Goal: Information Seeking & Learning: Learn about a topic

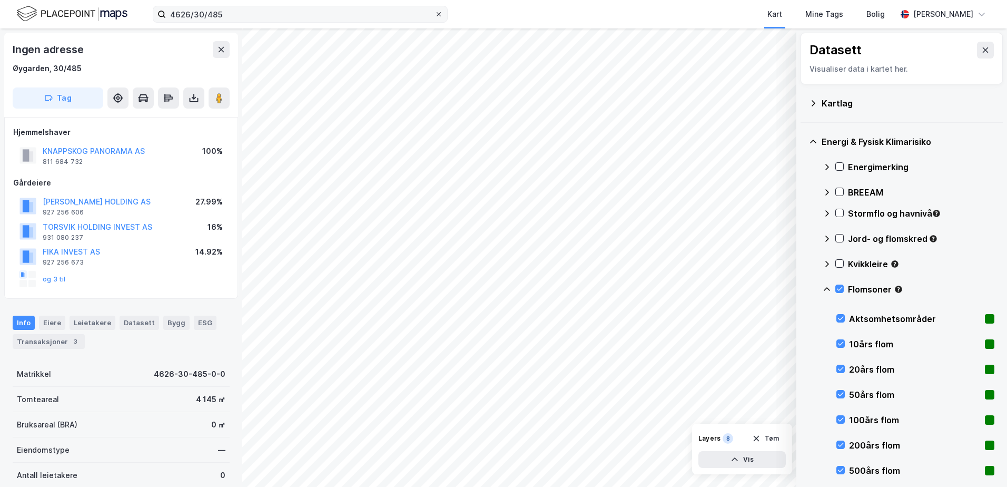
click at [437, 13] on icon at bounding box center [439, 14] width 4 height 4
click at [434, 13] on input "4626/30/485" at bounding box center [300, 14] width 269 height 16
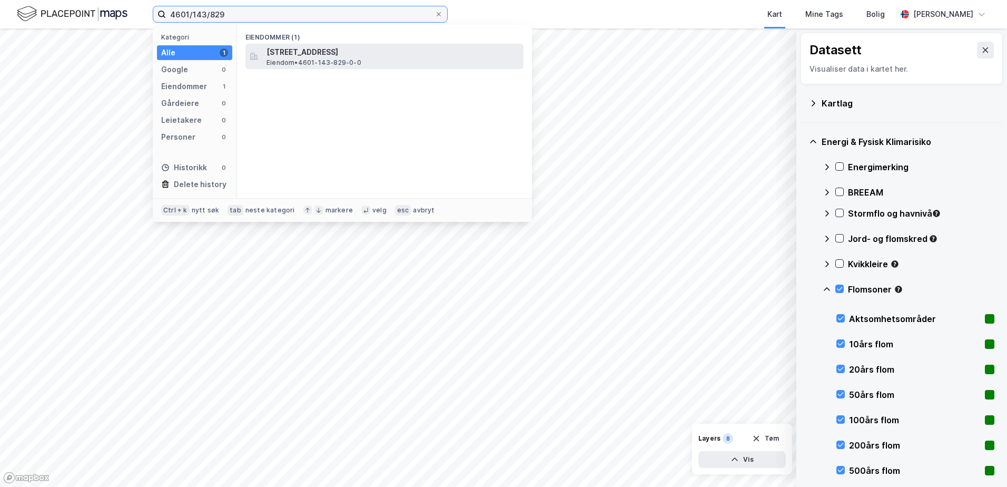
type input "4601/143/829"
click at [303, 55] on span "[STREET_ADDRESS]" at bounding box center [392, 52] width 253 height 13
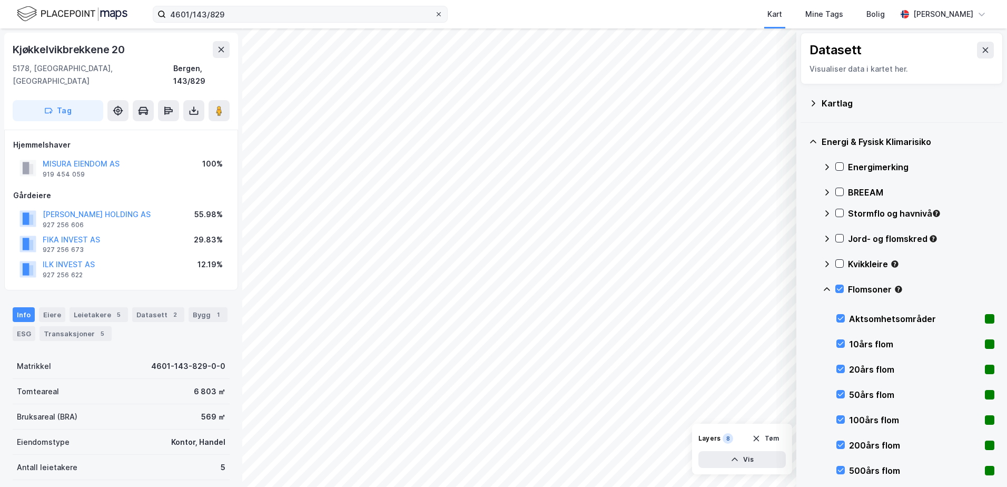
click at [437, 16] on icon at bounding box center [439, 14] width 6 height 6
click at [434, 16] on input "4601/143/829" at bounding box center [300, 14] width 269 height 16
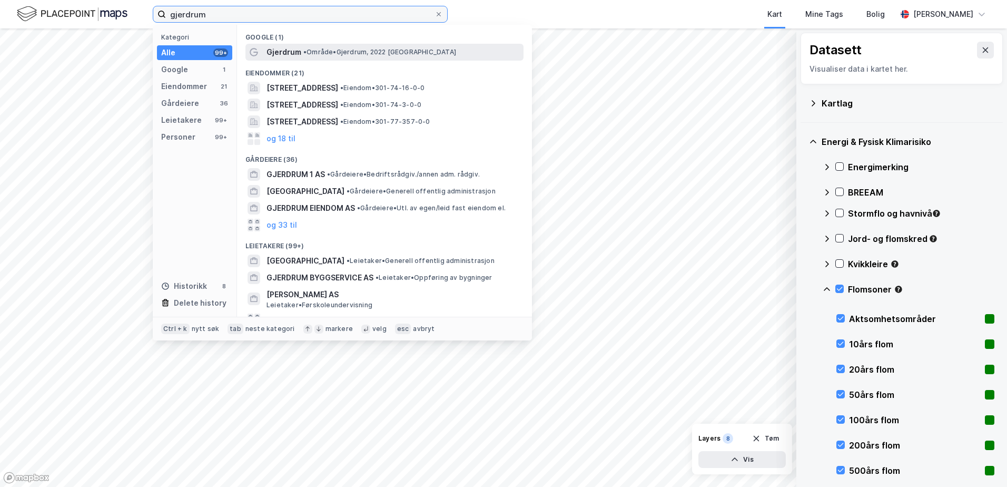
type input "gjerdrum"
click at [283, 52] on span "Gjerdrum" at bounding box center [283, 52] width 35 height 13
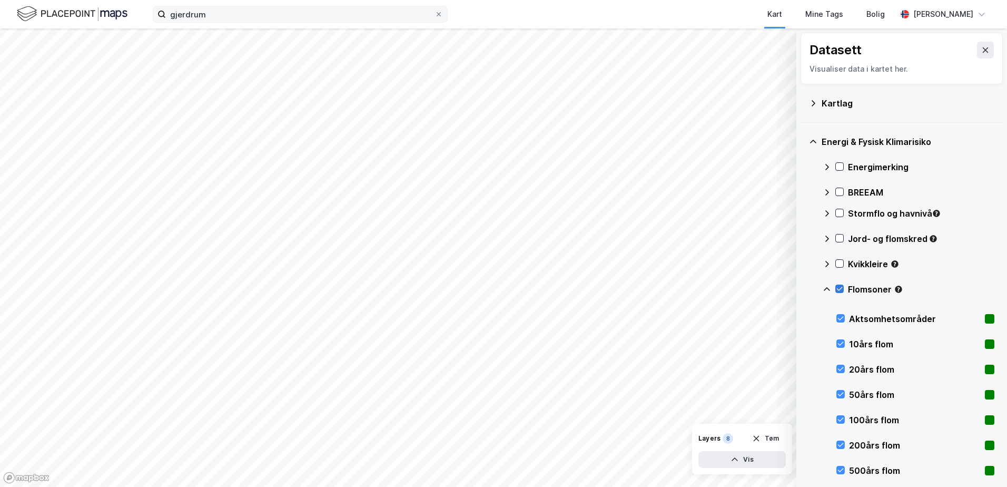
click at [838, 289] on icon at bounding box center [840, 289] width 6 height 4
click at [812, 100] on icon at bounding box center [813, 103] width 8 height 8
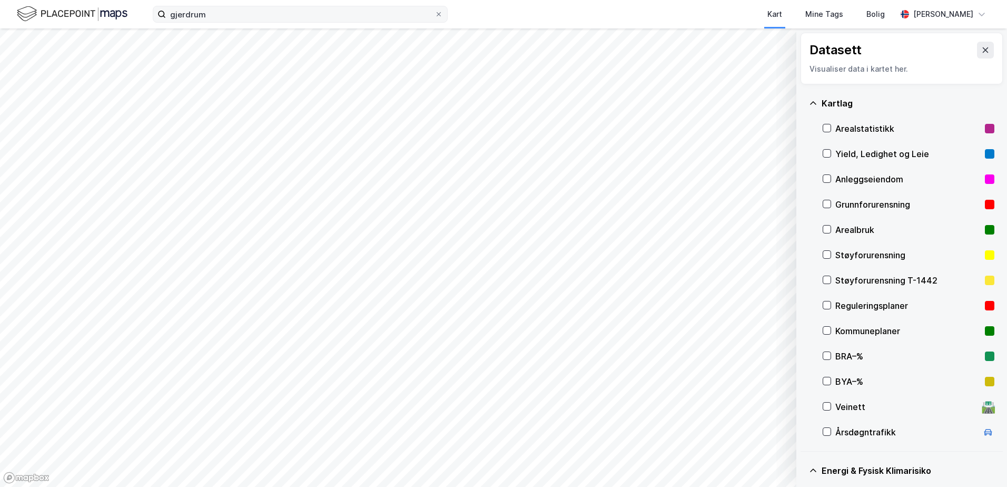
click at [812, 97] on div "Kartlag" at bounding box center [901, 103] width 185 height 25
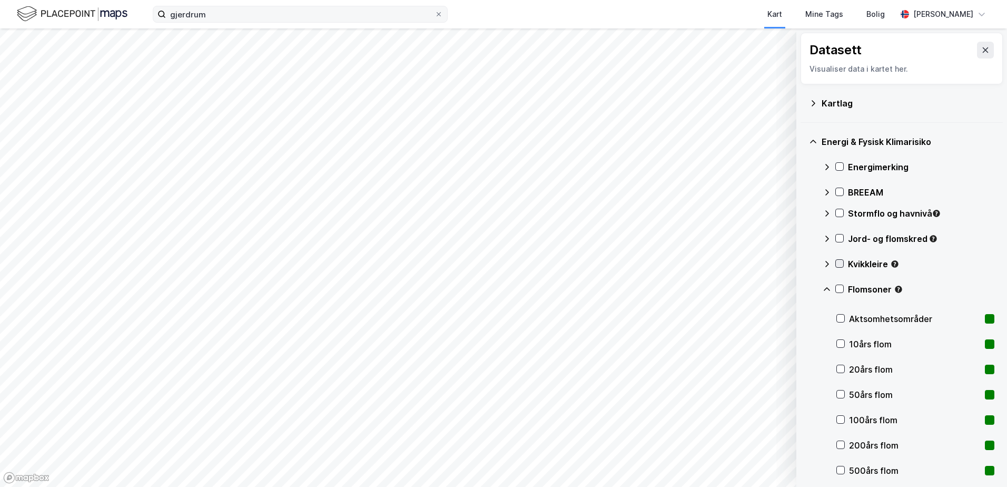
click at [839, 261] on icon at bounding box center [839, 263] width 7 height 7
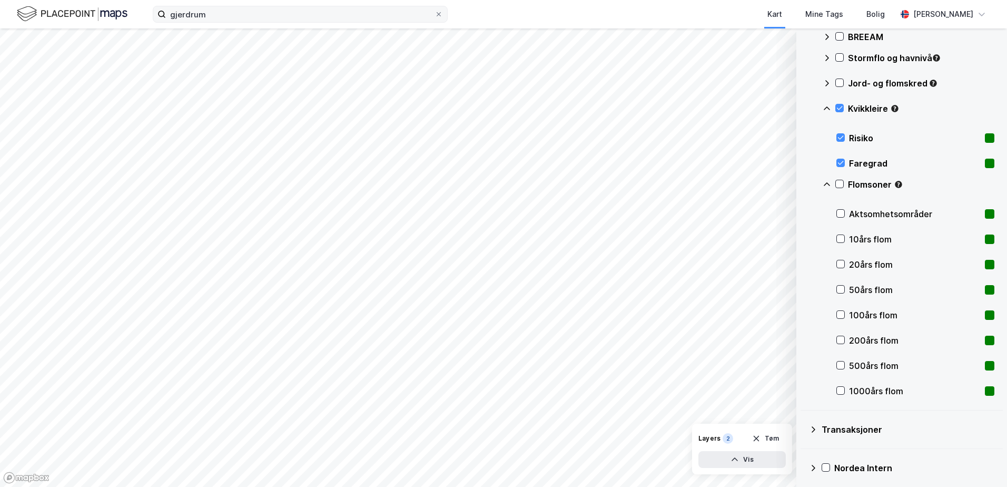
scroll to position [199, 0]
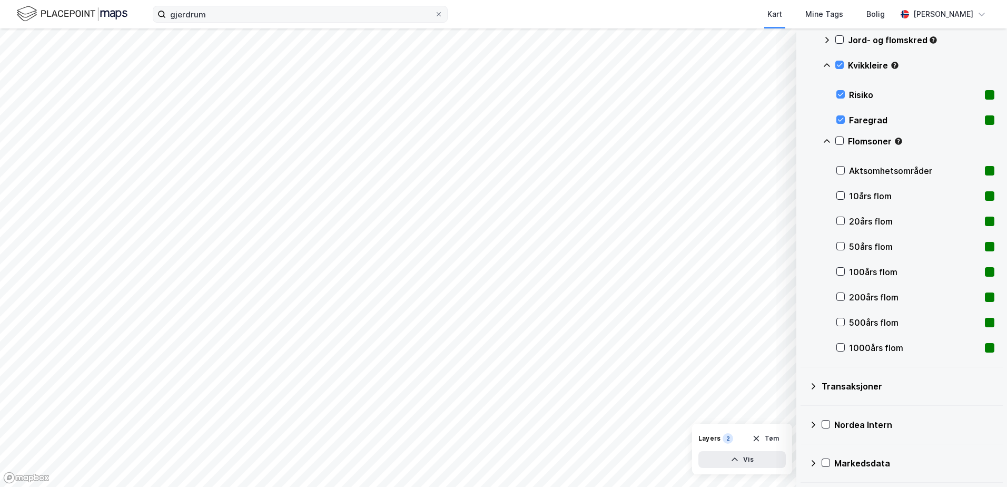
click at [814, 424] on icon at bounding box center [813, 424] width 8 height 8
click at [828, 448] on icon at bounding box center [826, 449] width 7 height 7
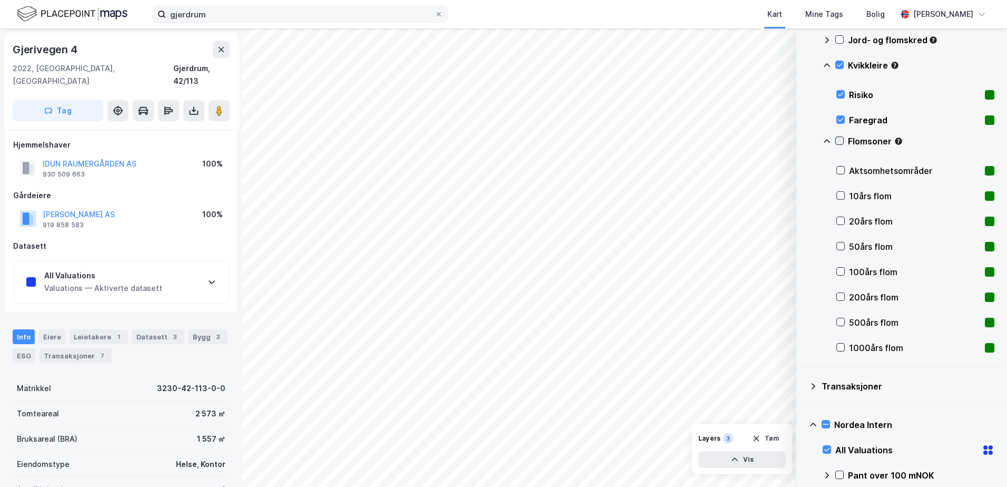
click at [837, 141] on icon at bounding box center [840, 141] width 6 height 4
click at [837, 142] on icon at bounding box center [839, 140] width 7 height 7
click at [777, 458] on button "Vis" at bounding box center [741, 459] width 87 height 17
click at [775, 436] on icon at bounding box center [775, 436] width 8 height 8
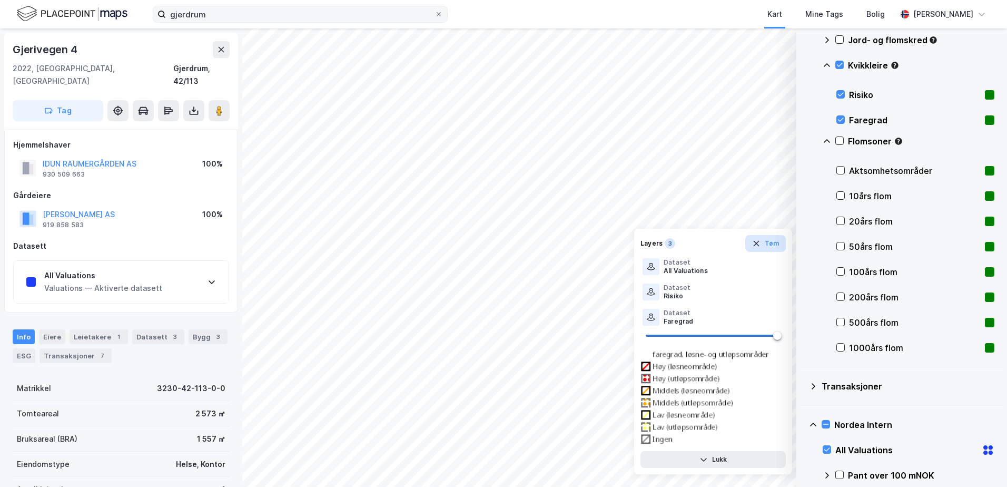
click at [755, 242] on icon "button" at bounding box center [756, 243] width 8 height 8
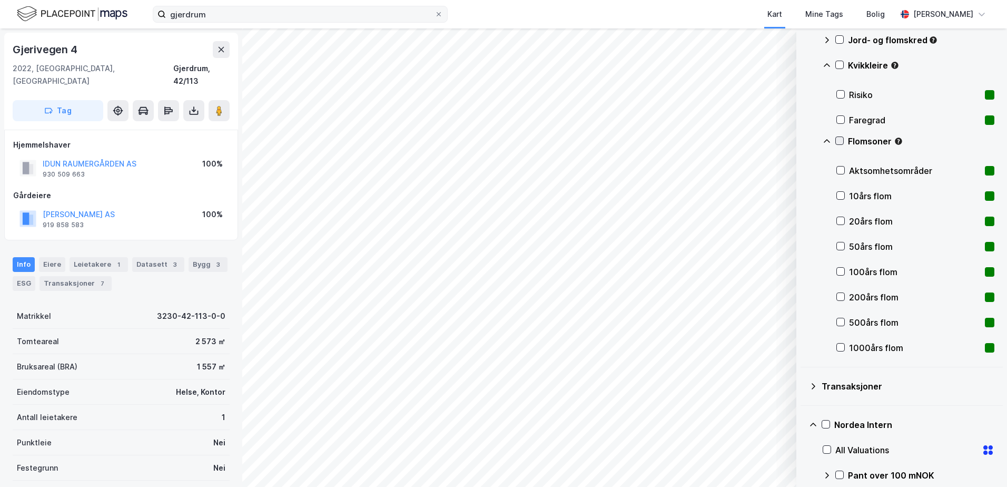
click at [839, 140] on icon at bounding box center [839, 140] width 7 height 7
click at [970, 13] on div "[PERSON_NAME]" at bounding box center [943, 14] width 60 height 13
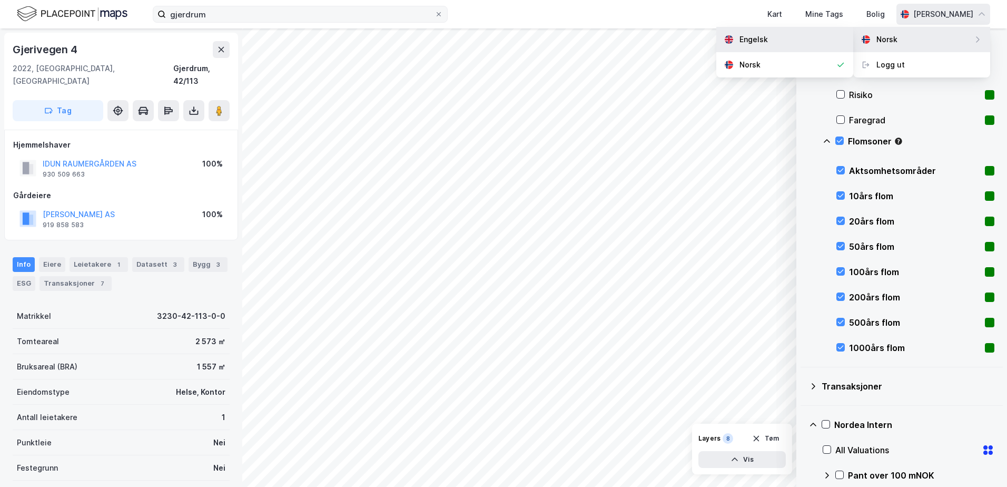
click at [797, 33] on div "Engelsk" at bounding box center [784, 39] width 137 height 25
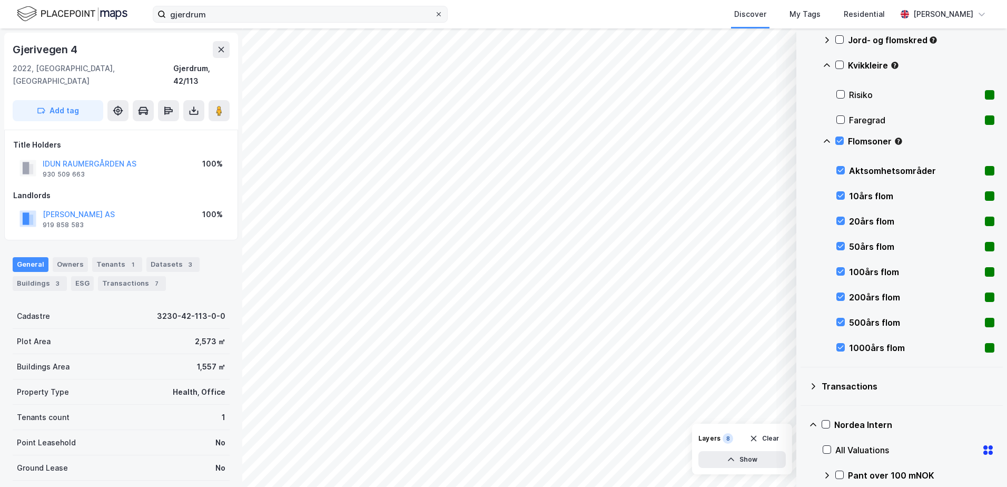
click at [438, 13] on icon at bounding box center [439, 14] width 6 height 6
click at [434, 13] on input "gjerdrum" at bounding box center [300, 14] width 269 height 16
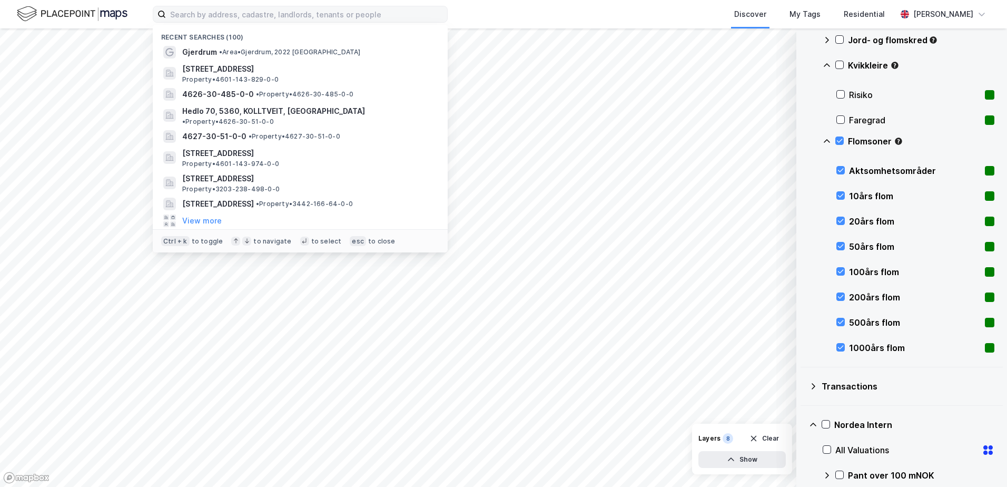
click at [826, 137] on icon at bounding box center [827, 141] width 8 height 8
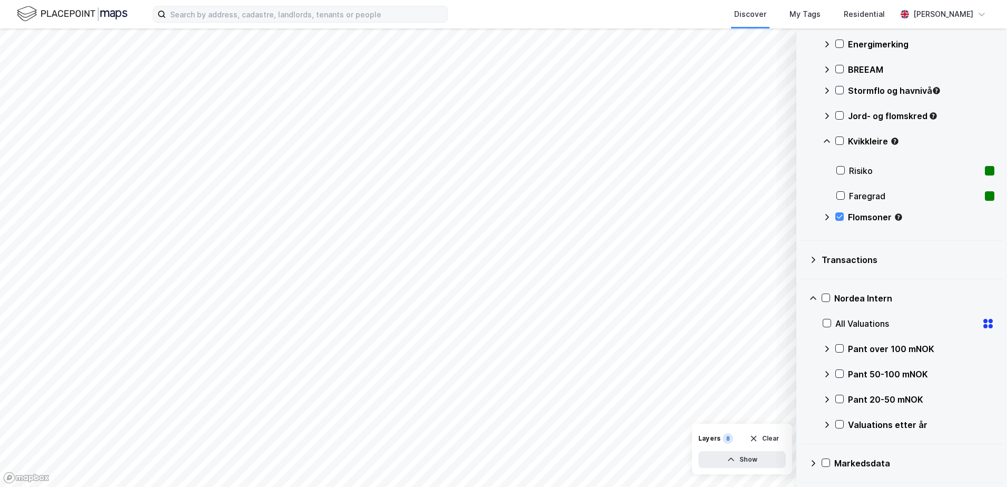
scroll to position [123, 0]
click at [839, 215] on icon at bounding box center [839, 216] width 7 height 7
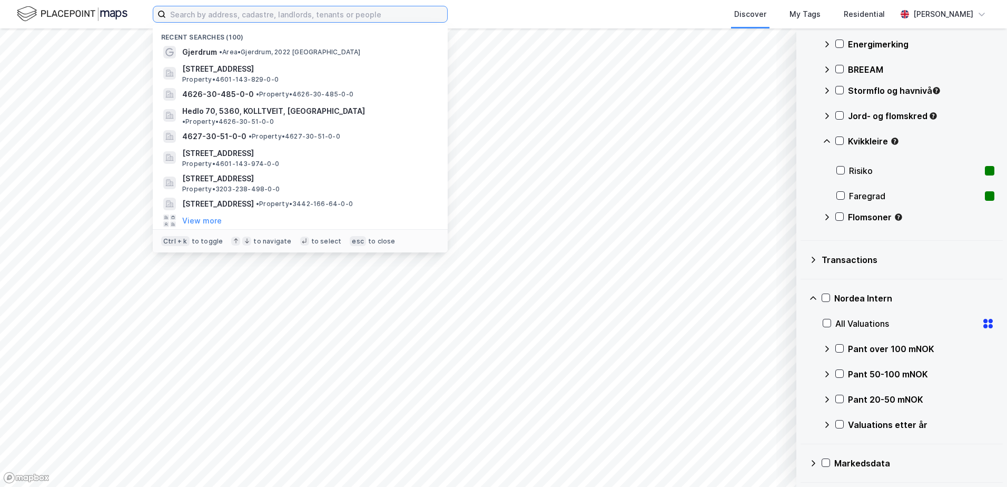
click at [286, 12] on input at bounding box center [306, 14] width 281 height 16
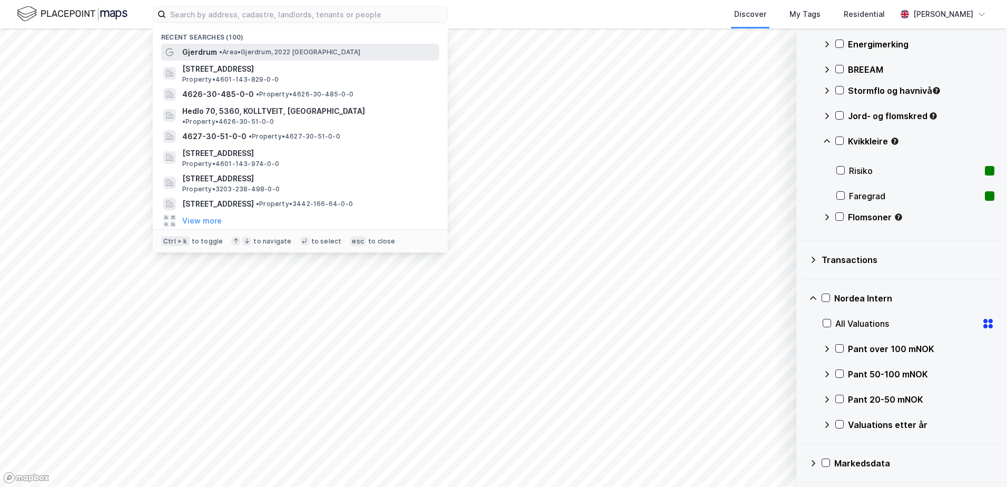
click at [261, 51] on span "• Area • [GEOGRAPHIC_DATA], 2022 [GEOGRAPHIC_DATA]" at bounding box center [290, 52] width 142 height 8
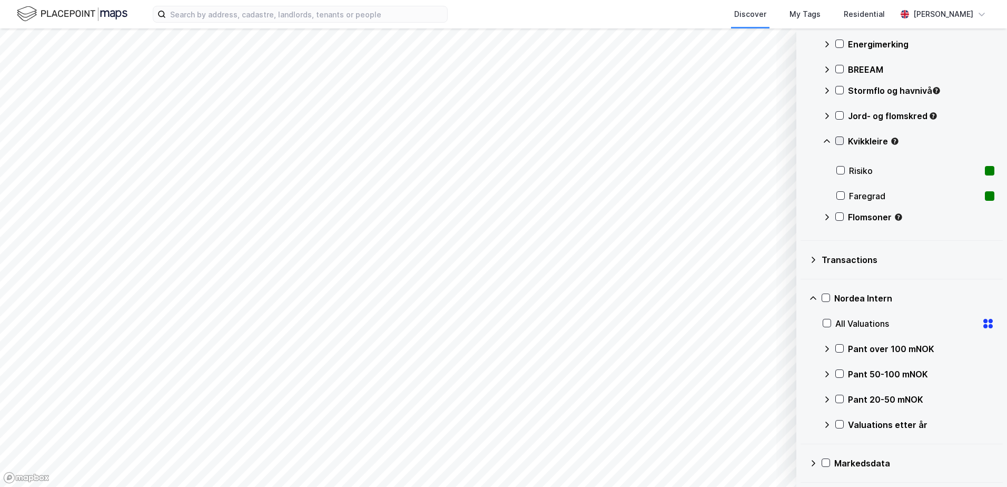
click at [841, 139] on icon at bounding box center [839, 140] width 7 height 7
click at [351, 14] on input at bounding box center [306, 14] width 281 height 16
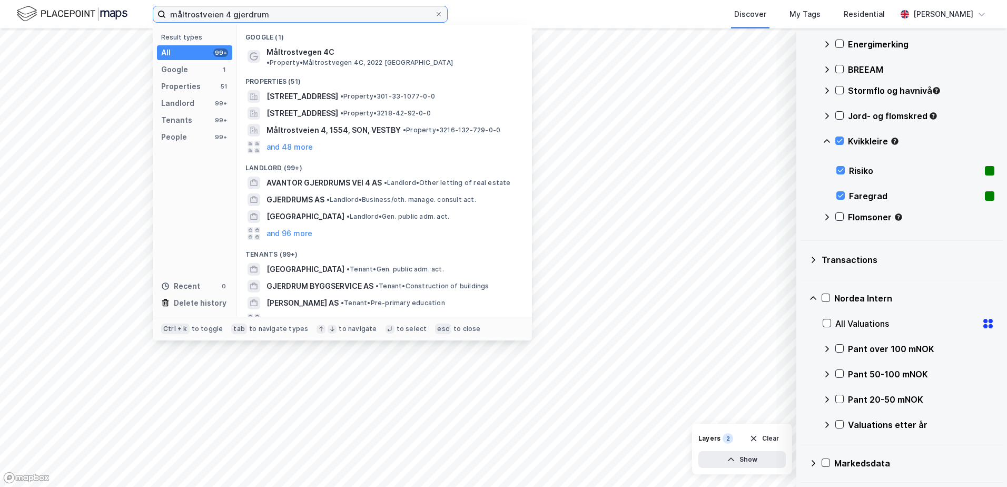
click at [219, 17] on input "måltrostveien 4 gjerdrum" at bounding box center [300, 14] width 269 height 16
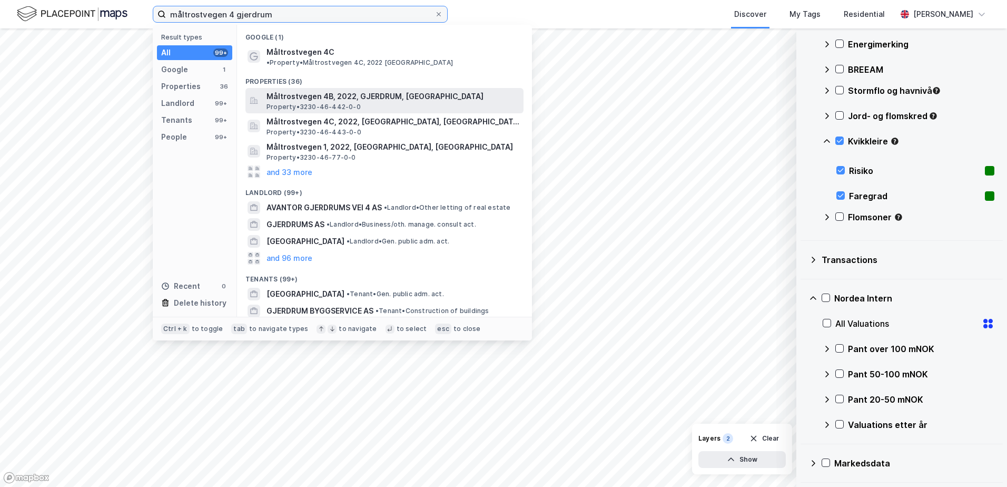
type input "måltrostvegen 4 gjerdrum"
click at [309, 90] on span "Måltrostvegen 4B, 2022, GJERDRUM, [GEOGRAPHIC_DATA]" at bounding box center [392, 96] width 253 height 13
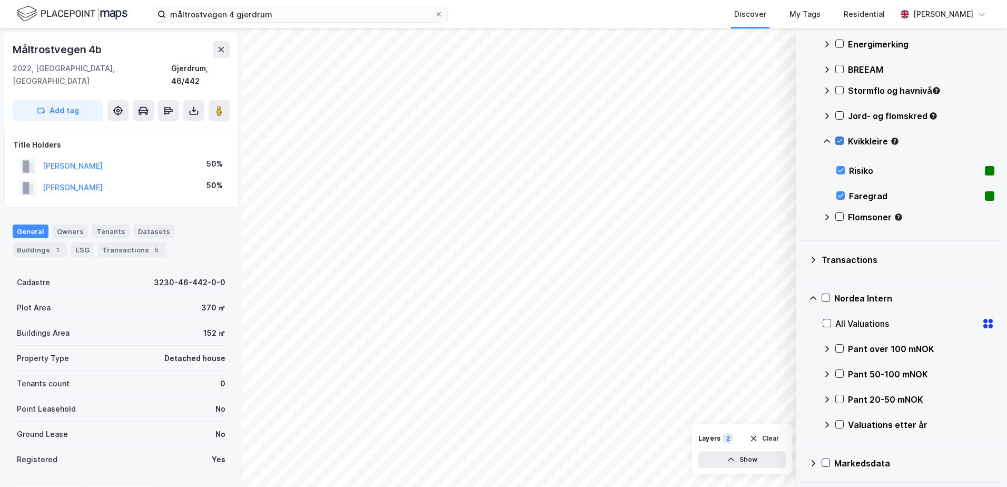
click at [839, 141] on icon at bounding box center [839, 140] width 7 height 7
click at [838, 140] on icon at bounding box center [839, 140] width 7 height 7
click at [838, 114] on icon at bounding box center [839, 115] width 7 height 7
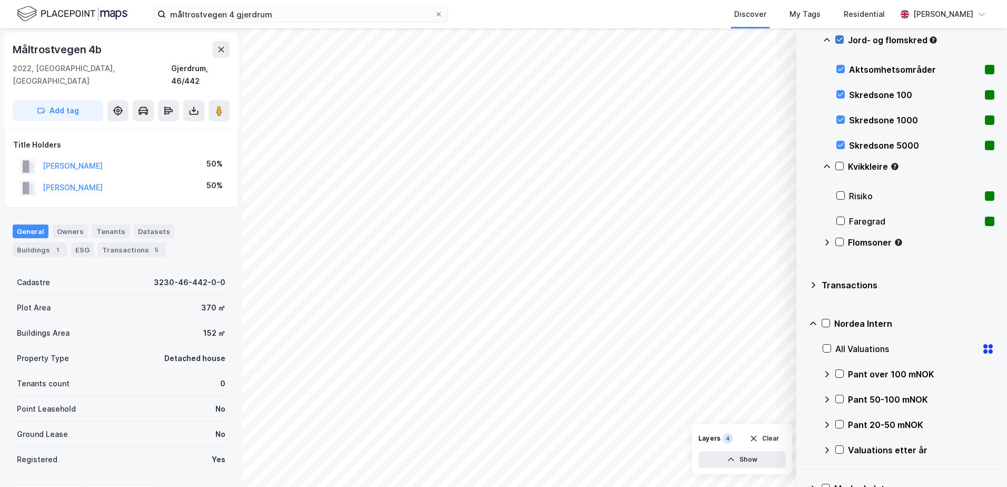
click at [839, 39] on icon at bounding box center [839, 39] width 7 height 7
click at [838, 242] on icon at bounding box center [839, 241] width 7 height 7
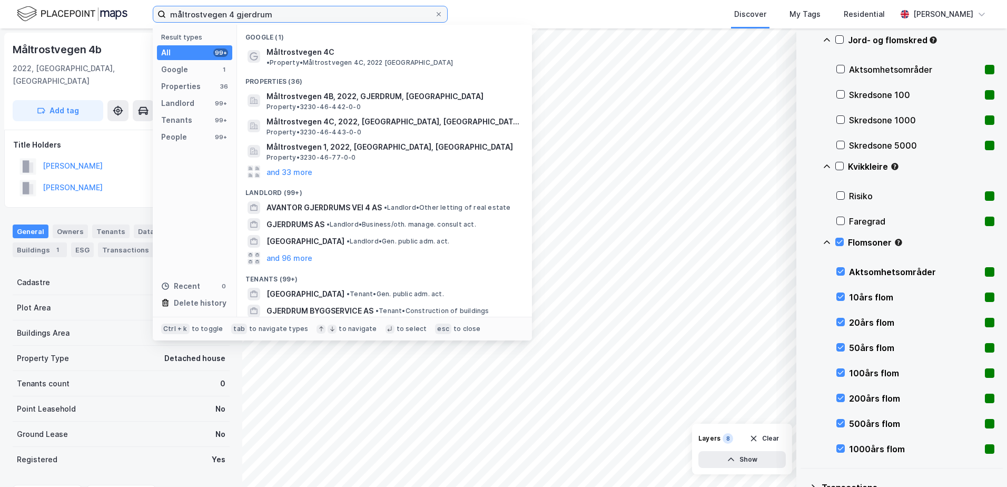
drag, startPoint x: 231, startPoint y: 14, endPoint x: 167, endPoint y: 14, distance: 63.7
click at [167, 14] on input "måltrostvegen 4 gjerdrum" at bounding box center [300, 14] width 269 height 16
click at [549, 7] on div "Discover My Tags Residential" at bounding box center [697, 14] width 398 height 28
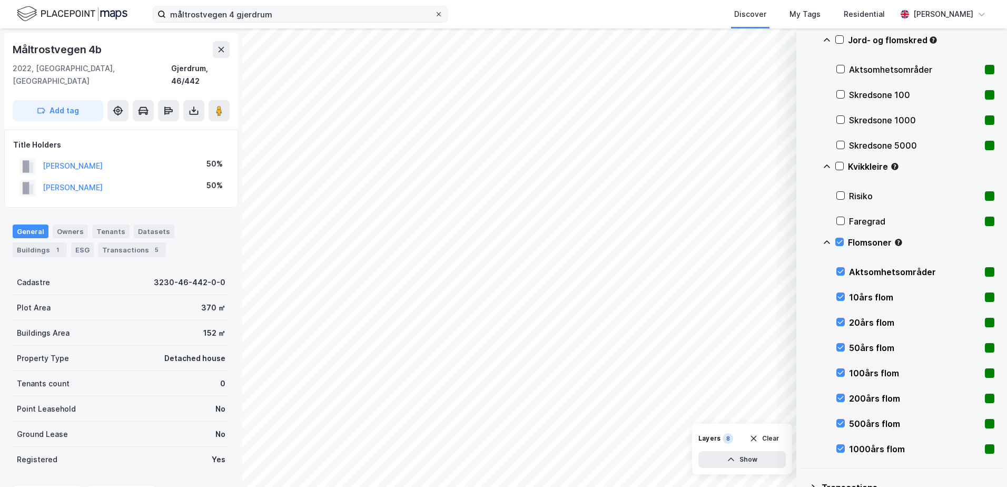
click at [438, 14] on icon at bounding box center [439, 14] width 6 height 6
click at [434, 14] on input "måltrostvegen 4 gjerdrum" at bounding box center [300, 14] width 269 height 16
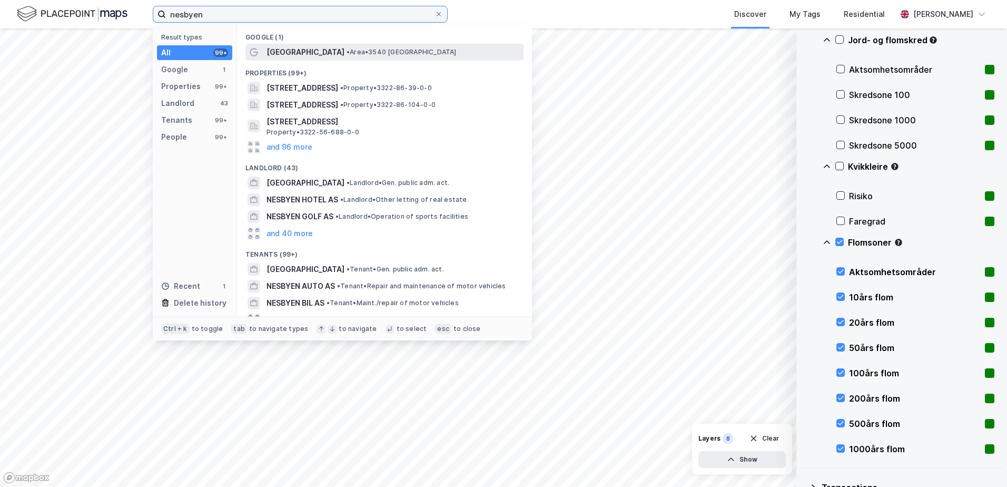
type input "nesbyen"
click at [347, 51] on span "• Area • 3540 [GEOGRAPHIC_DATA]" at bounding box center [402, 52] width 110 height 8
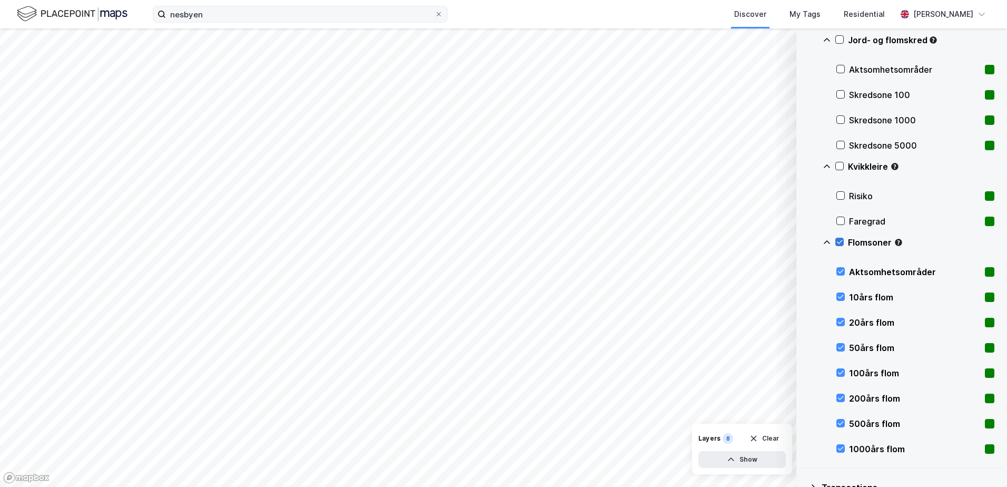
click at [839, 240] on icon at bounding box center [839, 241] width 7 height 7
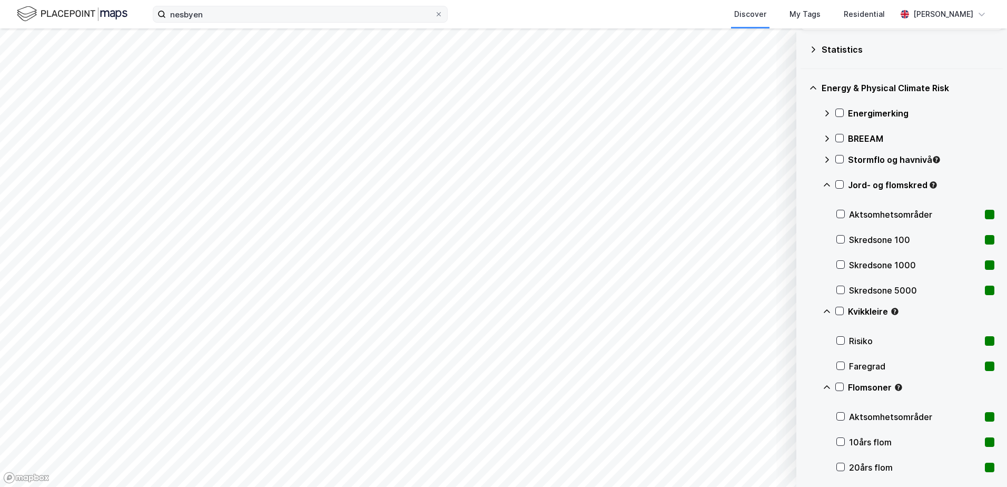
scroll to position [44, 0]
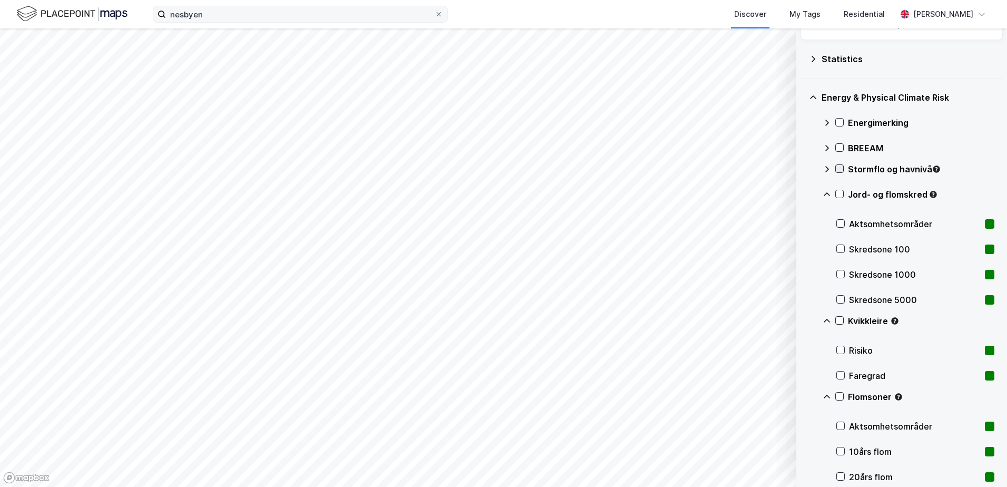
click at [838, 166] on icon at bounding box center [839, 168] width 7 height 7
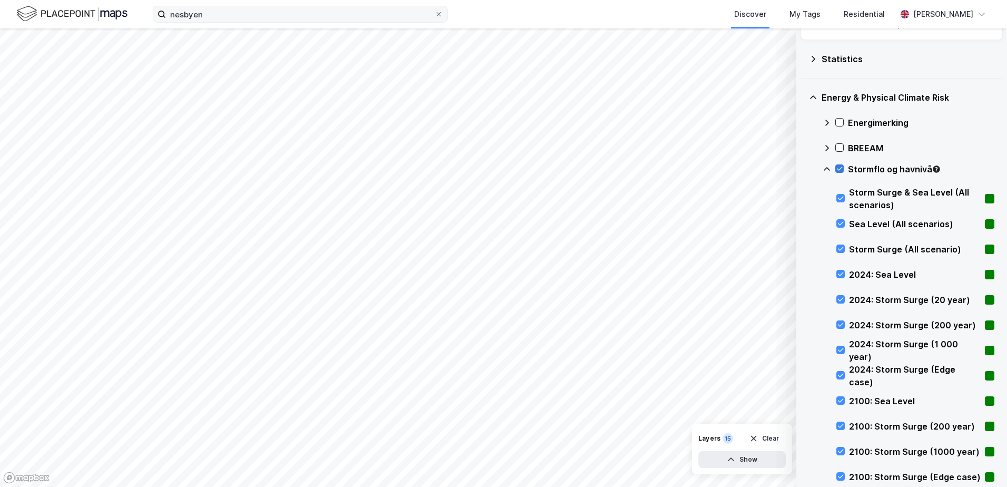
click at [838, 167] on icon at bounding box center [839, 168] width 7 height 7
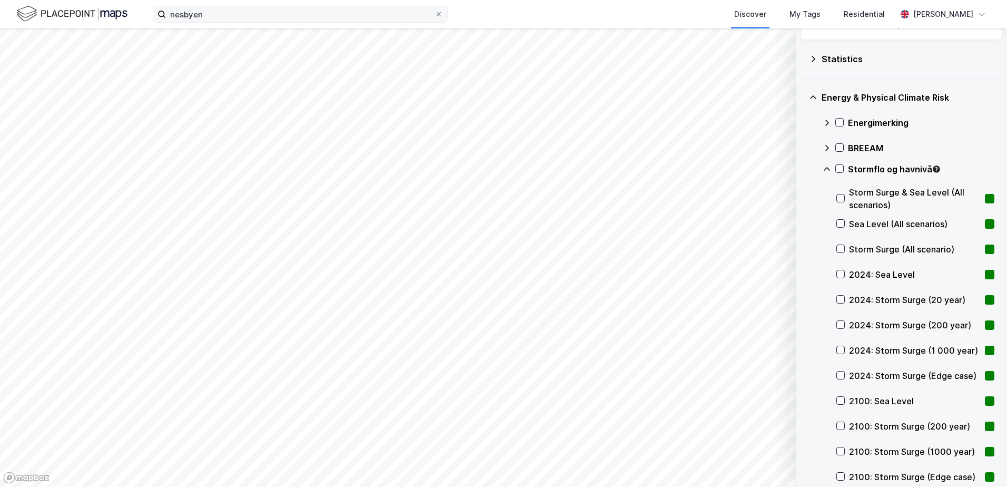
click at [826, 167] on icon at bounding box center [827, 169] width 8 height 8
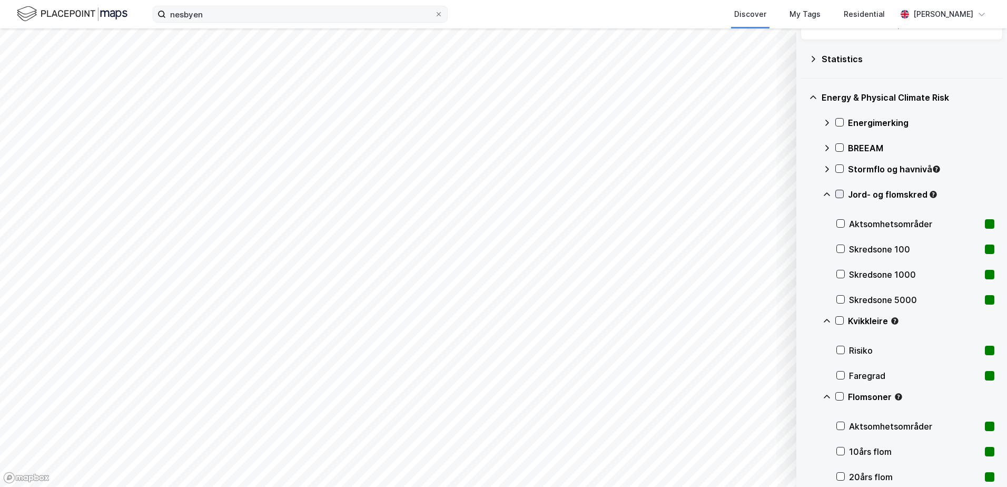
click at [837, 192] on icon at bounding box center [839, 193] width 7 height 7
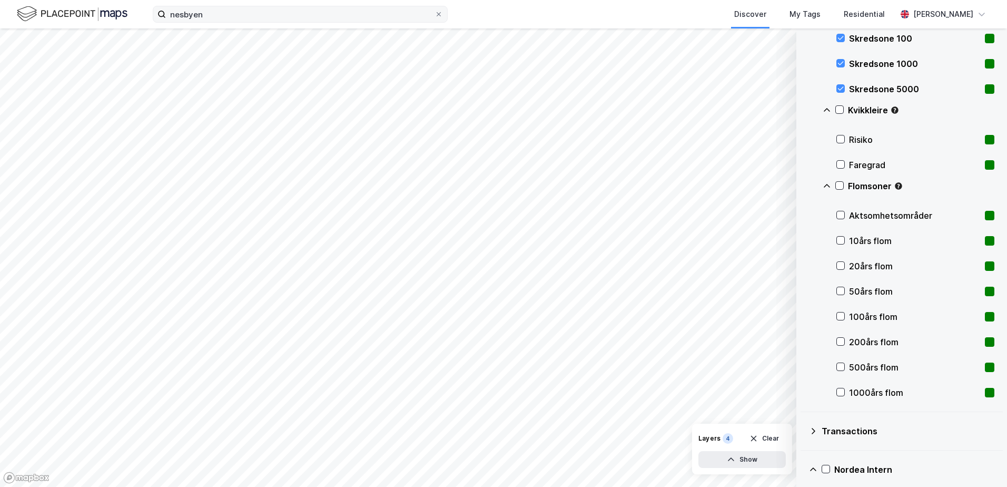
scroll to position [413, 0]
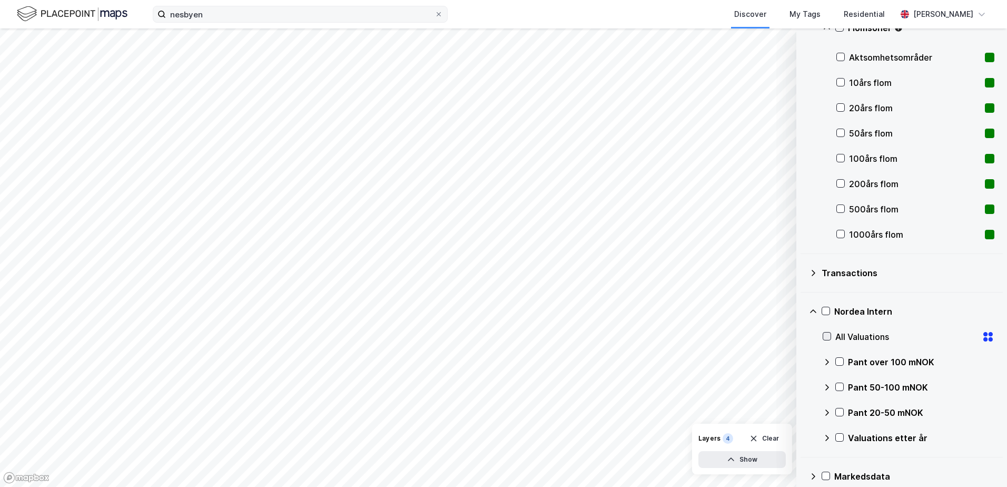
click at [826, 336] on icon at bounding box center [826, 335] width 7 height 7
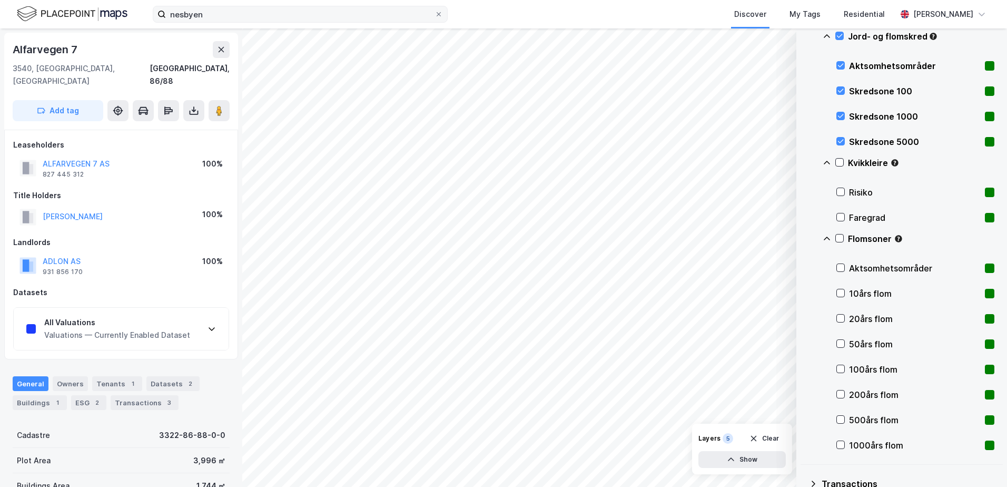
scroll to position [97, 0]
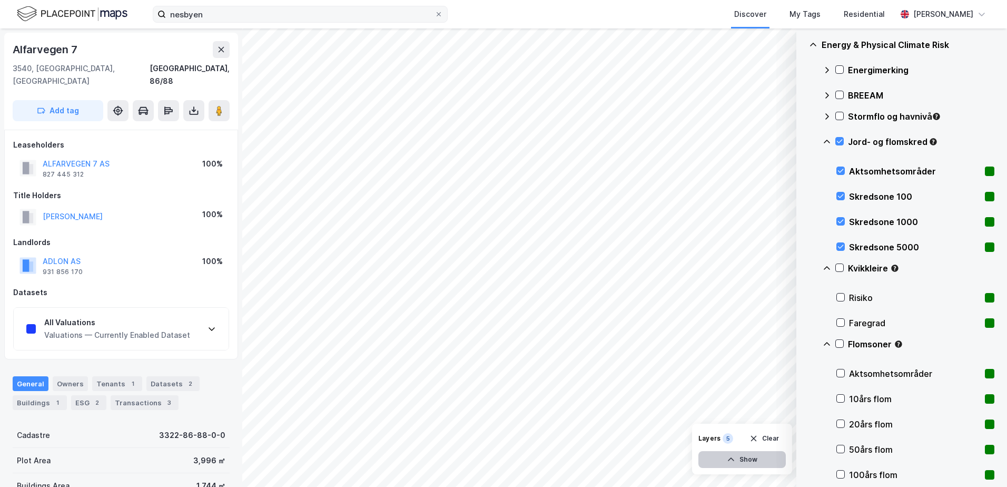
click at [758, 457] on button "Show" at bounding box center [741, 459] width 87 height 17
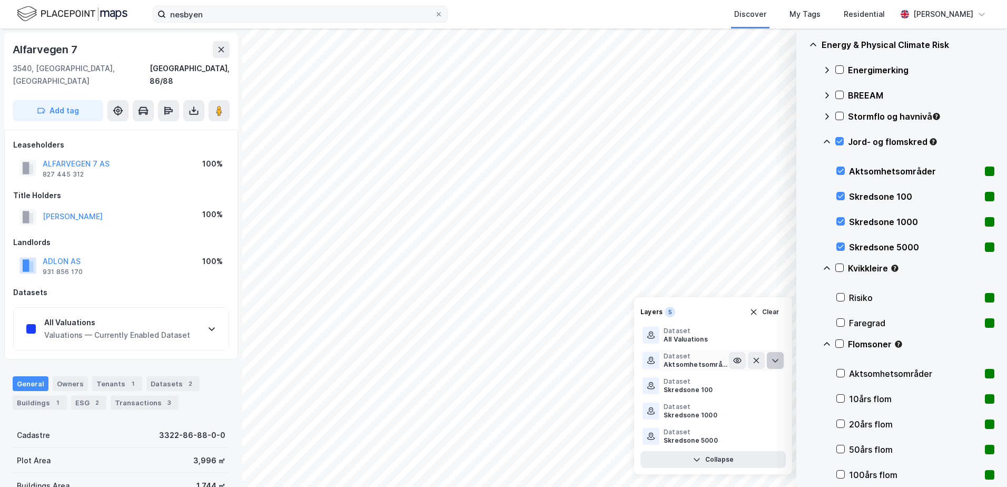
click at [776, 358] on icon at bounding box center [775, 360] width 8 height 8
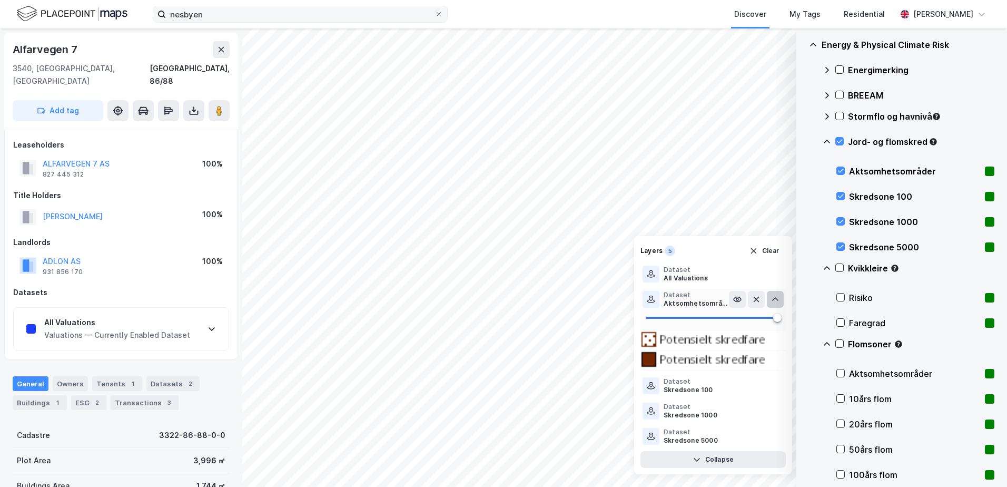
click at [774, 294] on button at bounding box center [775, 299] width 17 height 17
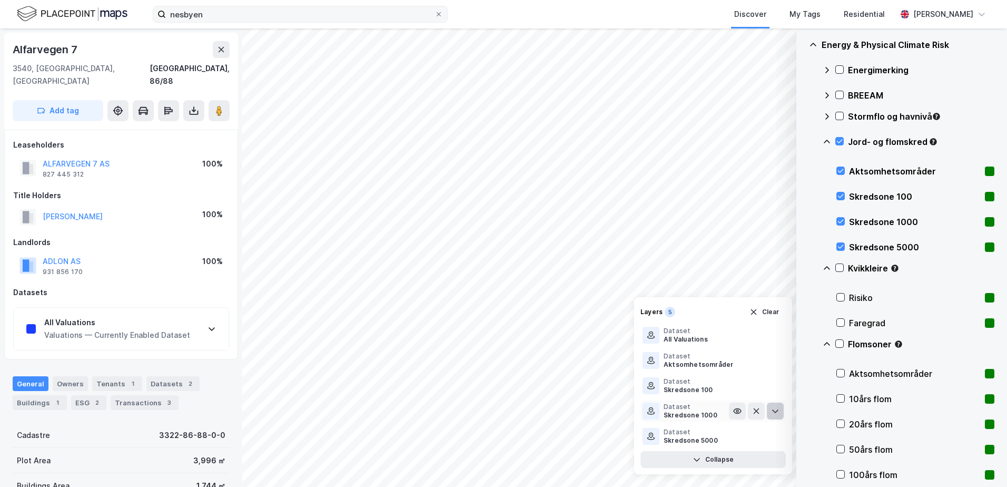
click at [773, 407] on icon at bounding box center [775, 411] width 8 height 8
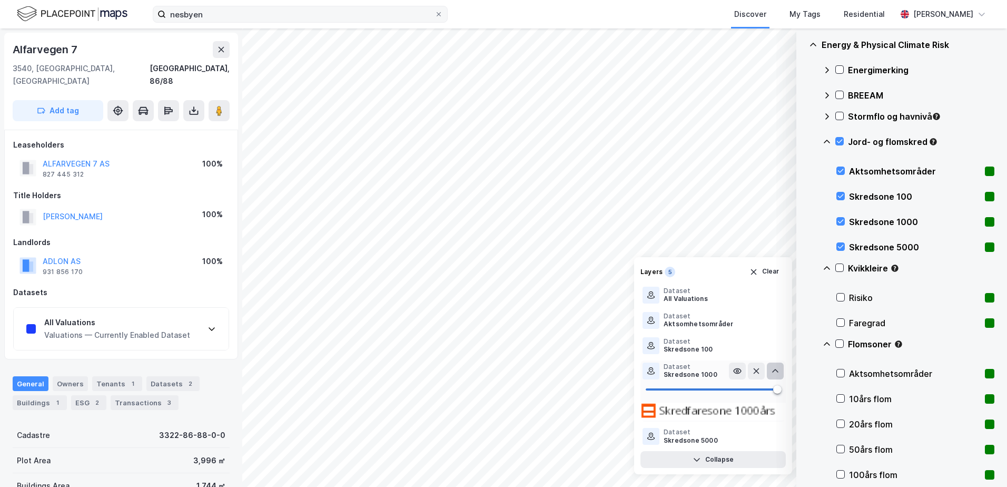
click at [773, 370] on icon at bounding box center [775, 371] width 8 height 8
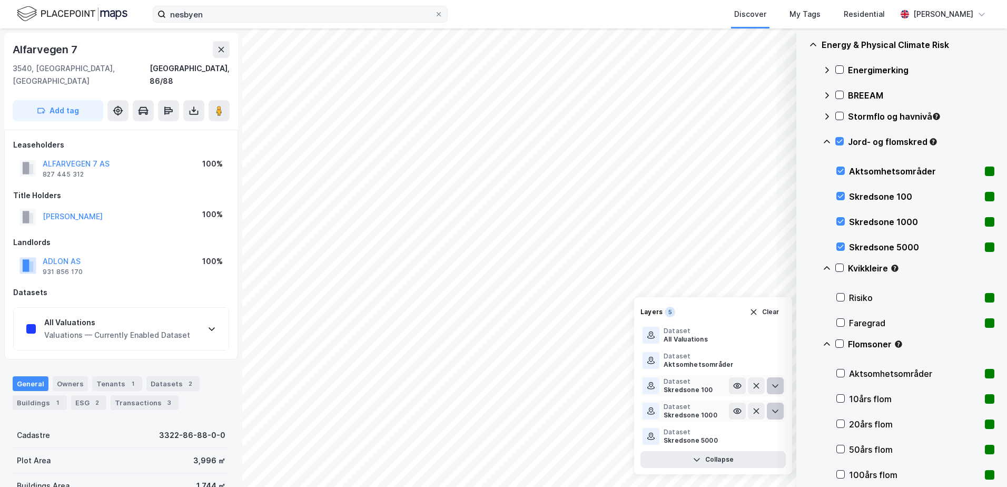
click at [773, 384] on icon at bounding box center [775, 385] width 8 height 8
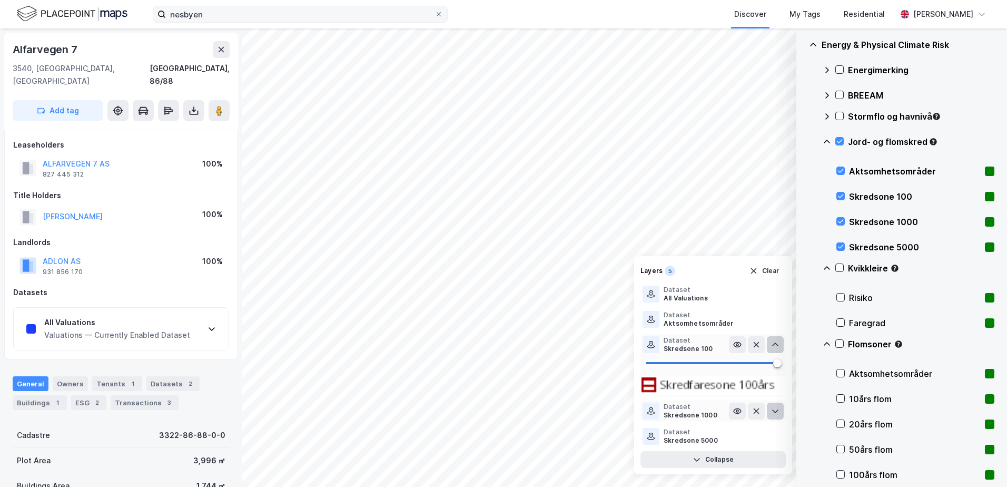
click at [776, 342] on icon at bounding box center [775, 344] width 8 height 8
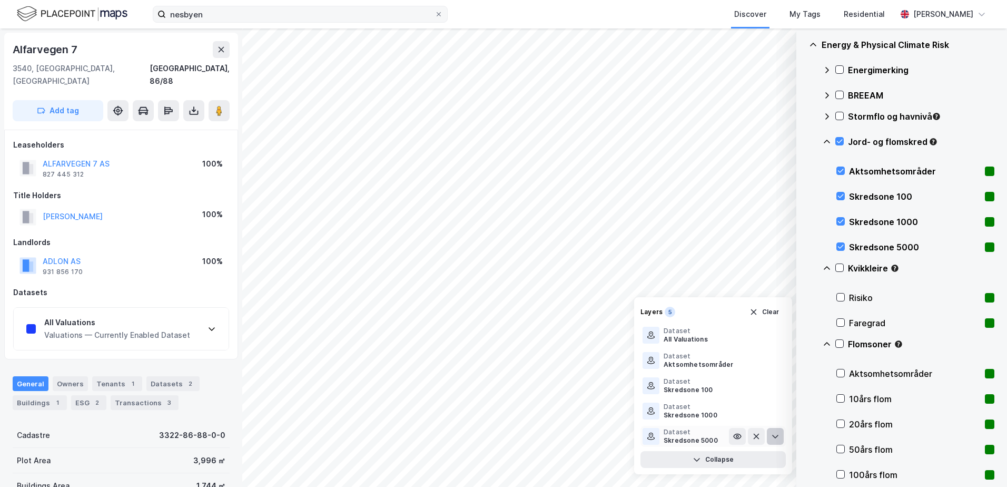
click at [775, 434] on icon at bounding box center [775, 436] width 8 height 8
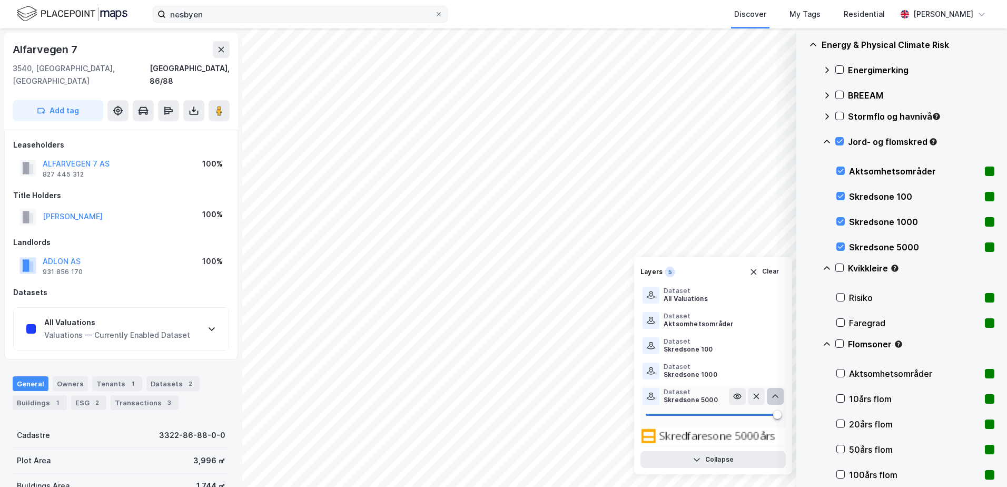
click at [774, 397] on icon at bounding box center [775, 396] width 8 height 8
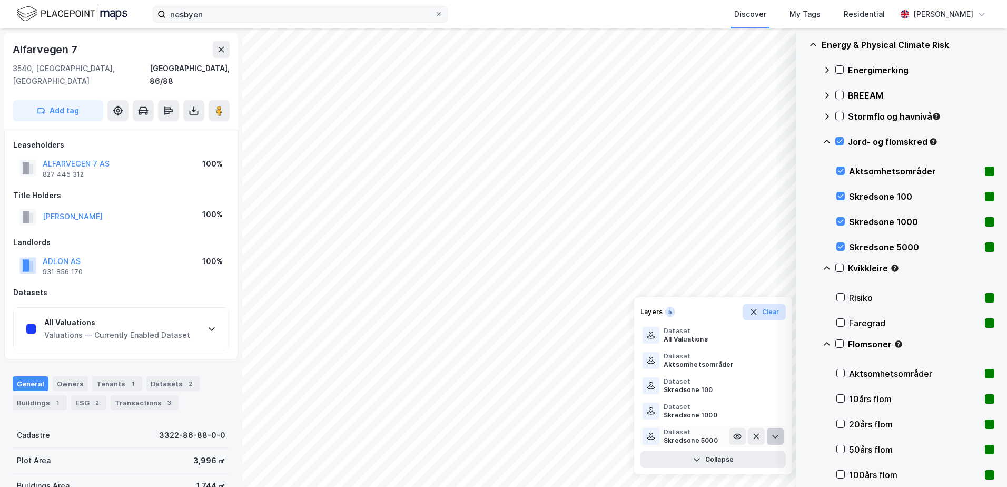
click at [754, 309] on icon "button" at bounding box center [753, 312] width 8 height 8
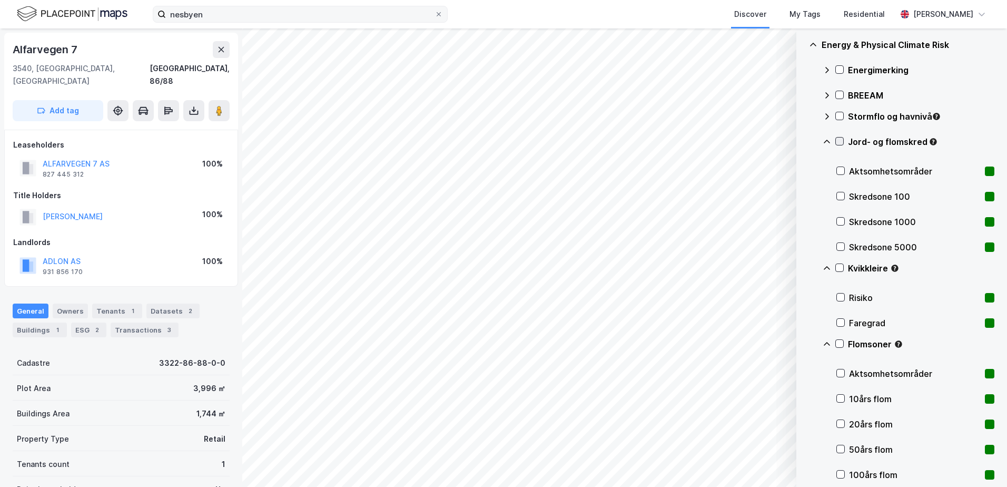
click at [839, 141] on icon at bounding box center [839, 140] width 7 height 7
click at [839, 140] on icon at bounding box center [839, 140] width 7 height 7
click at [839, 344] on icon at bounding box center [840, 344] width 6 height 4
click at [838, 141] on icon at bounding box center [839, 140] width 7 height 7
click at [838, 344] on icon at bounding box center [839, 343] width 7 height 7
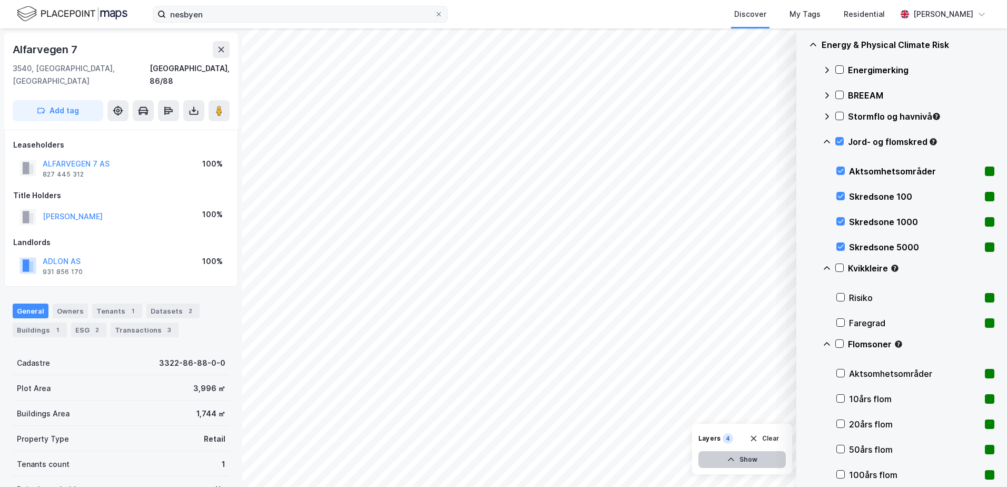
click at [766, 456] on button "Show" at bounding box center [741, 459] width 87 height 17
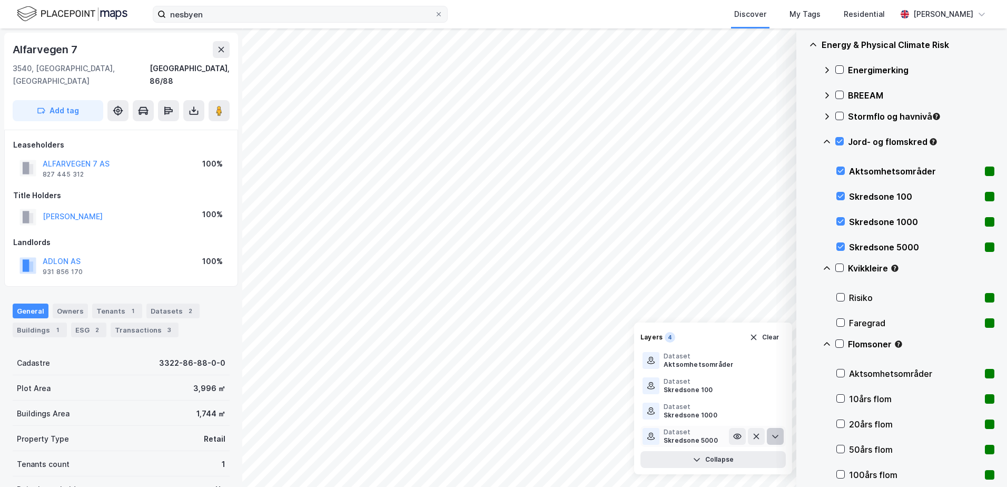
click at [774, 431] on button at bounding box center [775, 436] width 17 height 17
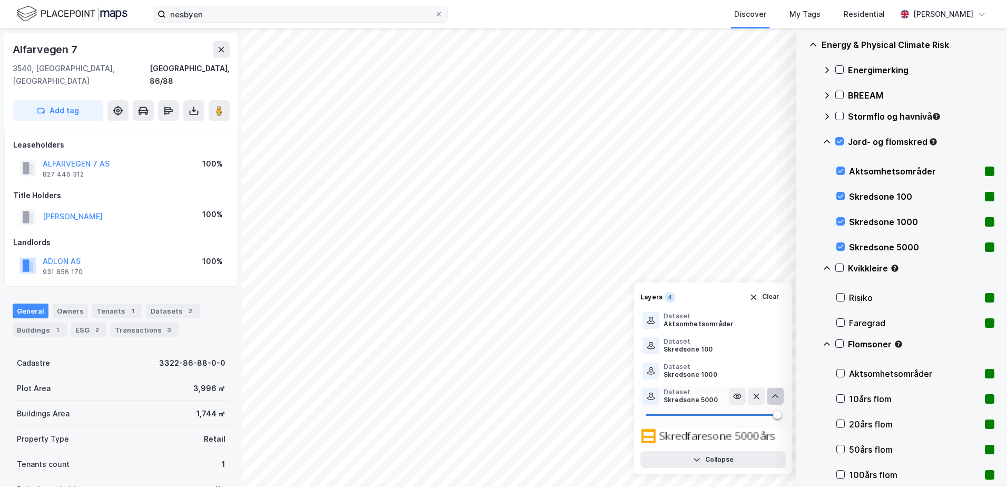
click at [776, 398] on icon at bounding box center [775, 396] width 8 height 8
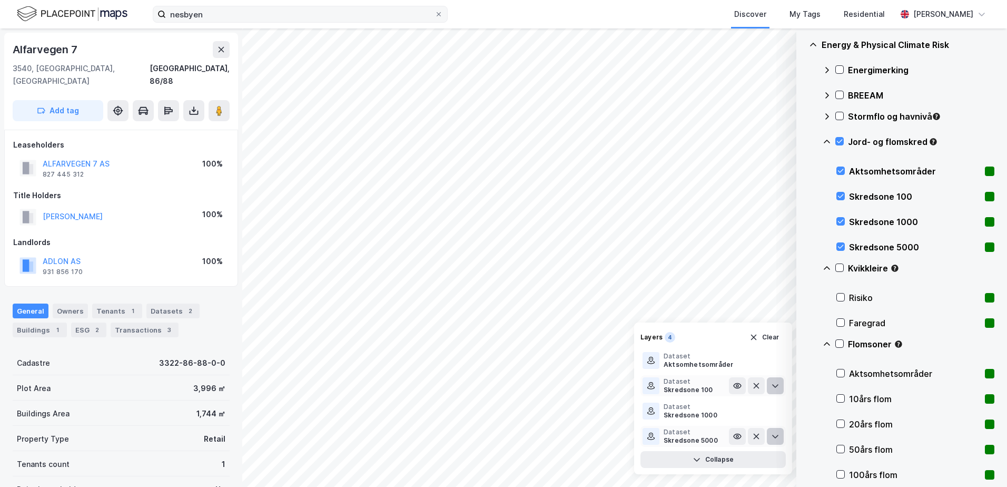
click at [774, 381] on icon at bounding box center [775, 385] width 8 height 8
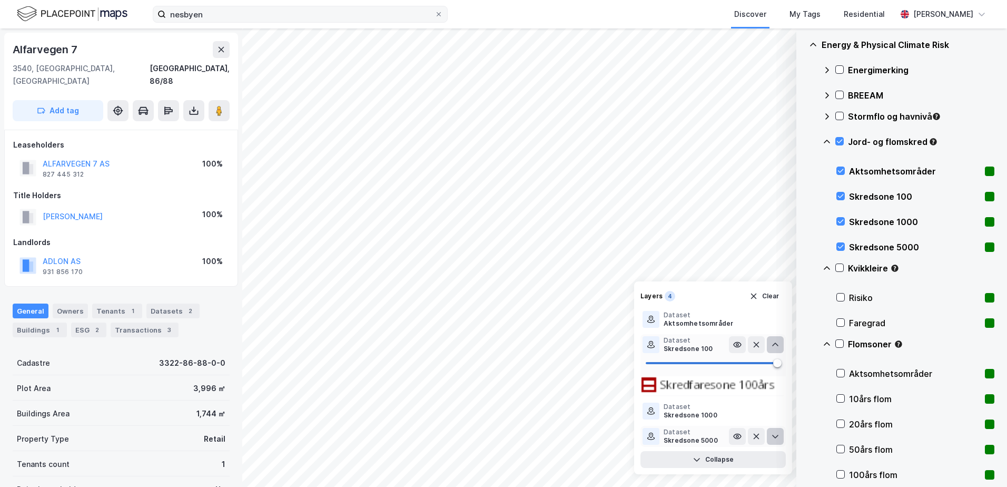
click at [774, 343] on icon at bounding box center [775, 344] width 8 height 8
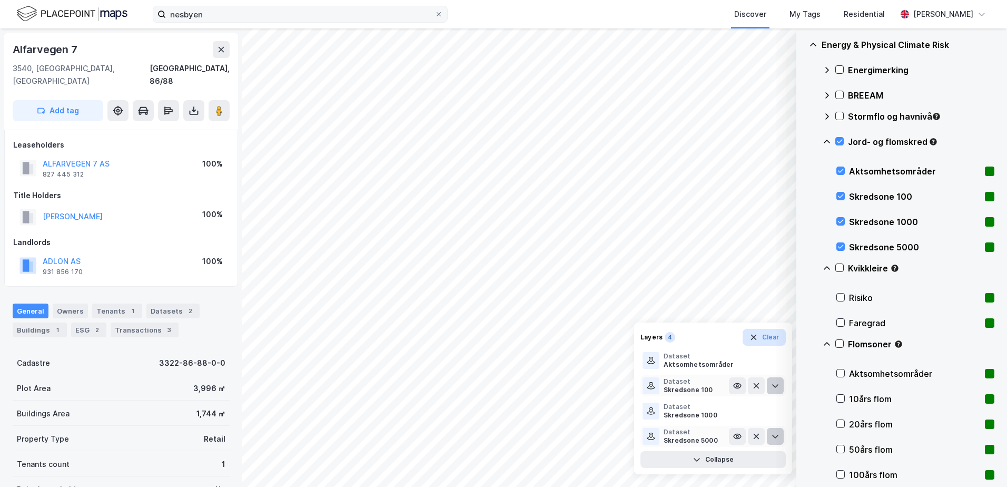
click at [762, 333] on button "Clear" at bounding box center [765, 337] width 44 height 17
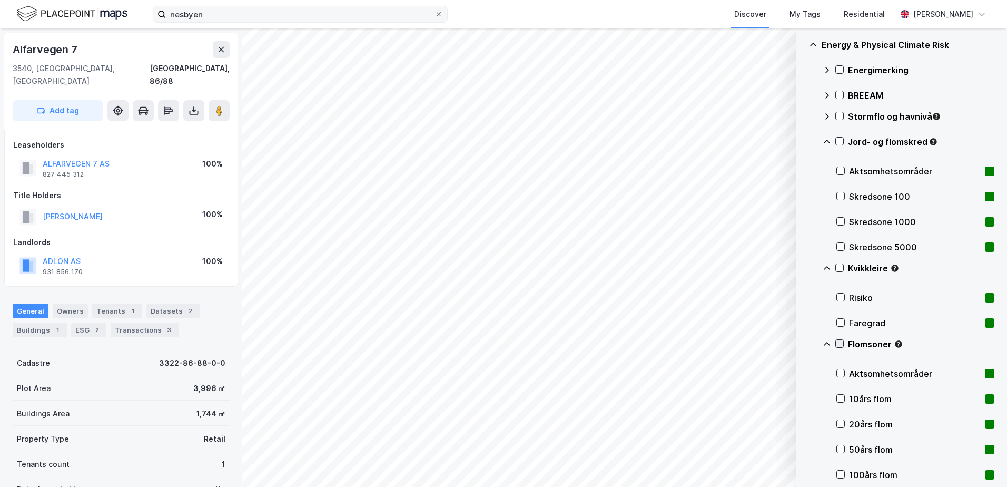
click at [840, 343] on icon at bounding box center [839, 343] width 7 height 7
click at [771, 459] on button "Show" at bounding box center [741, 459] width 87 height 17
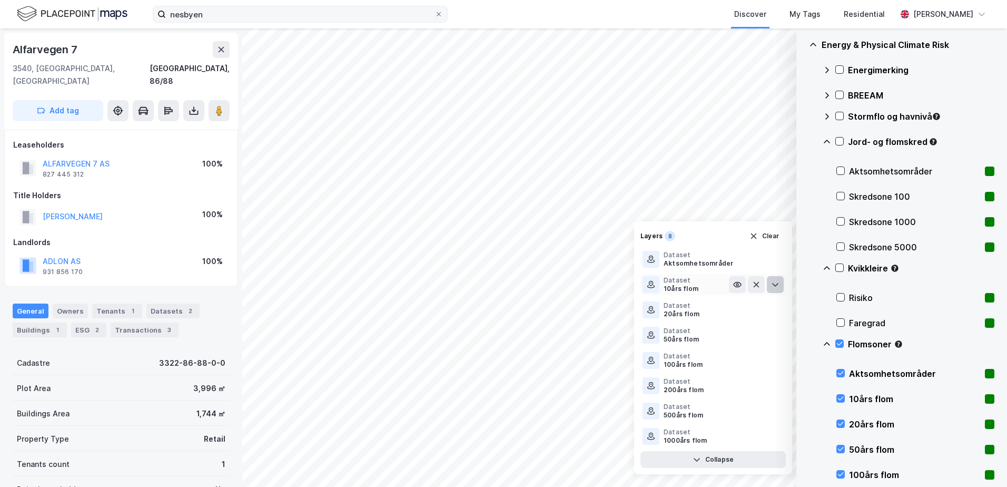
click at [774, 280] on icon at bounding box center [775, 284] width 8 height 8
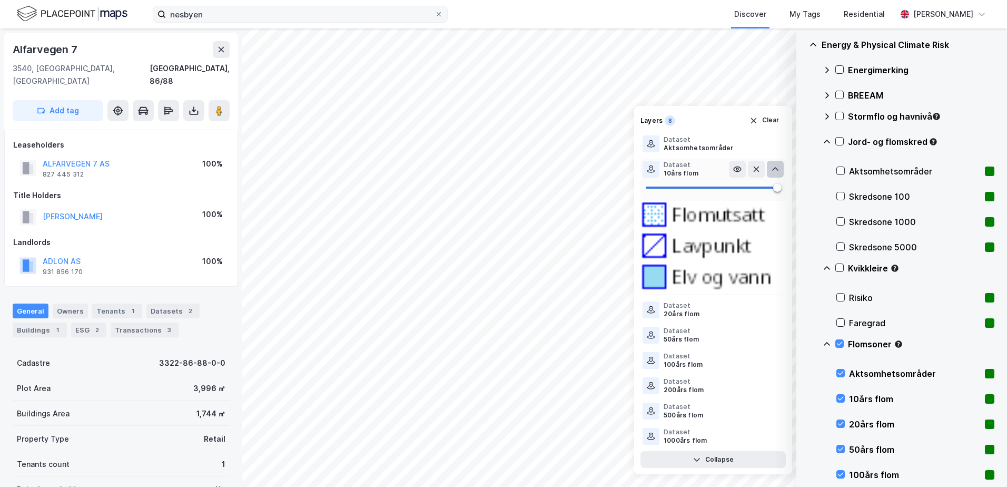
click at [775, 169] on icon at bounding box center [775, 169] width 8 height 8
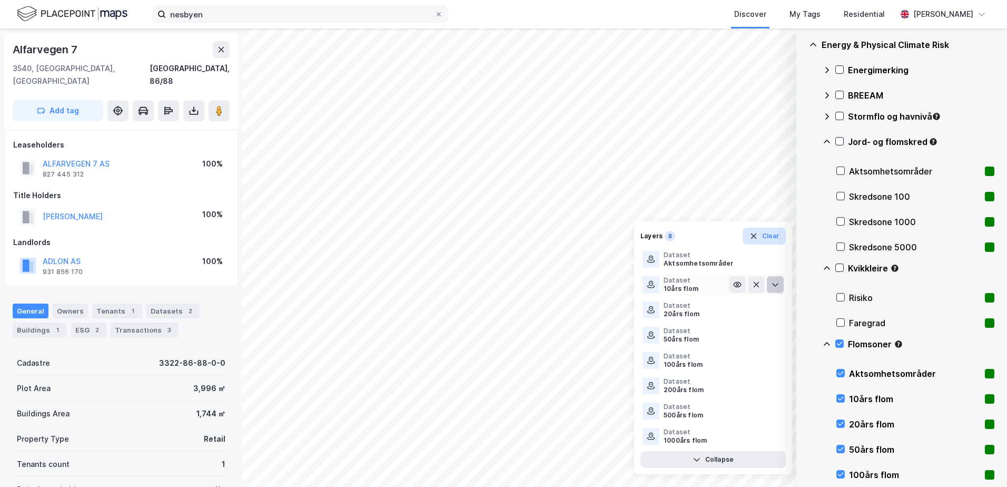
click at [752, 230] on button "Clear" at bounding box center [765, 235] width 44 height 17
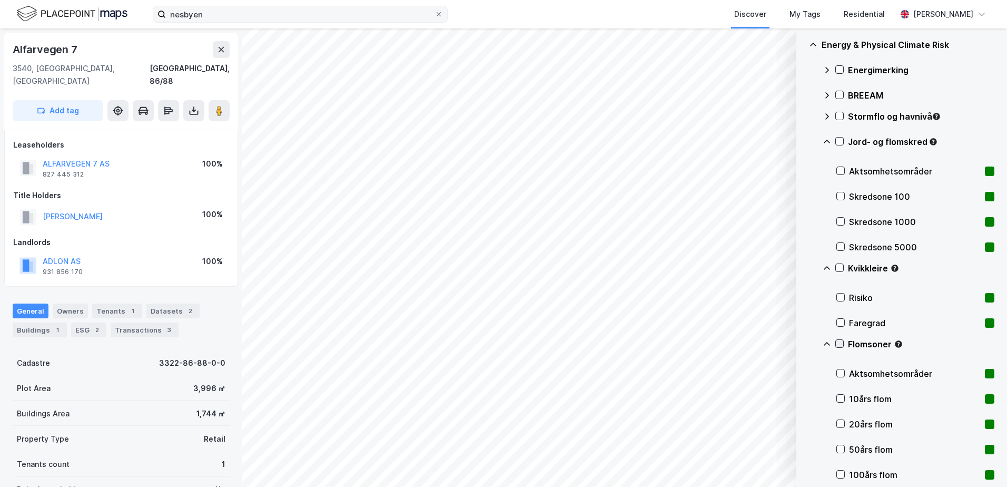
click at [839, 342] on icon at bounding box center [839, 343] width 7 height 7
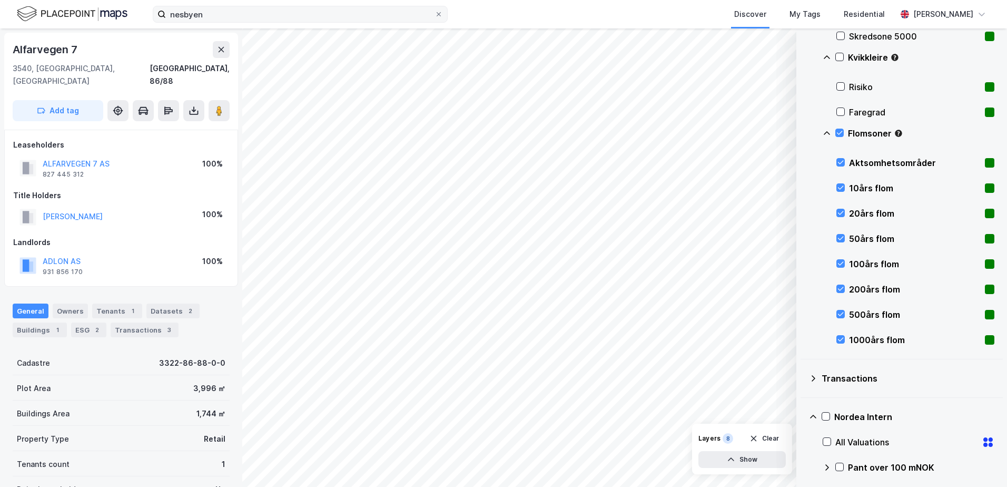
scroll to position [413, 0]
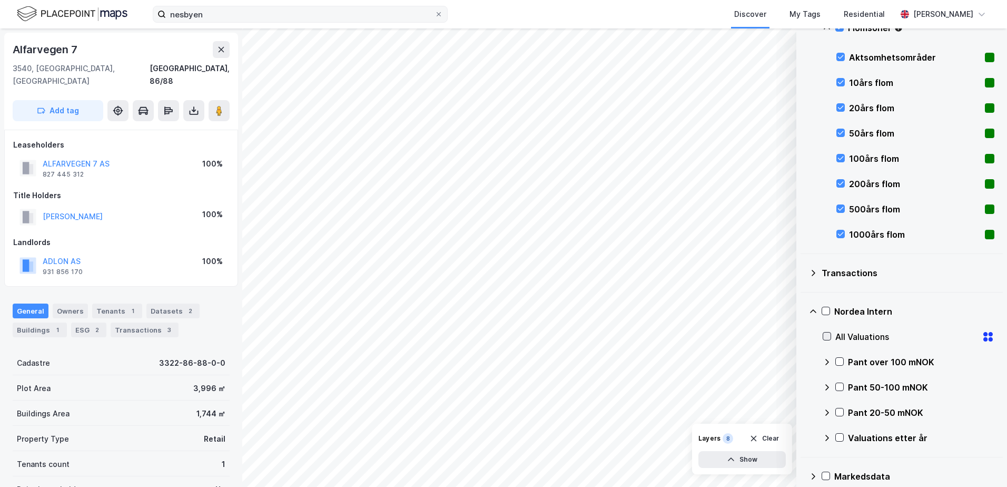
click at [827, 333] on icon at bounding box center [826, 335] width 7 height 7
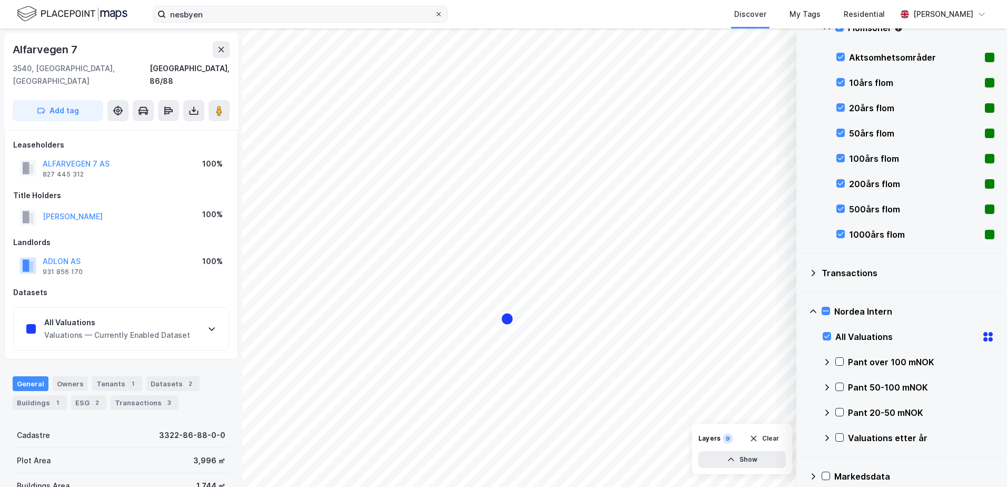
click at [439, 12] on icon at bounding box center [439, 14] width 6 height 6
click at [434, 12] on input "nesbyen" at bounding box center [300, 14] width 269 height 16
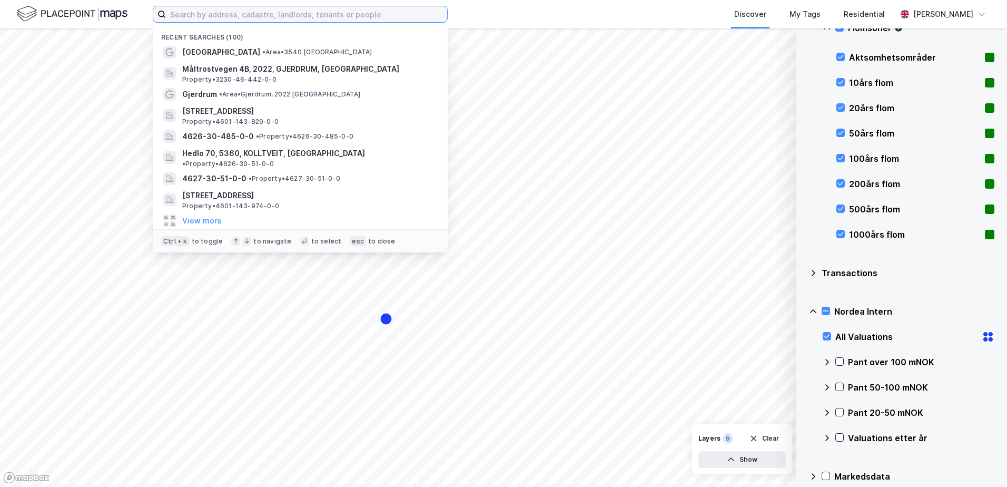
click at [211, 13] on input at bounding box center [306, 14] width 281 height 16
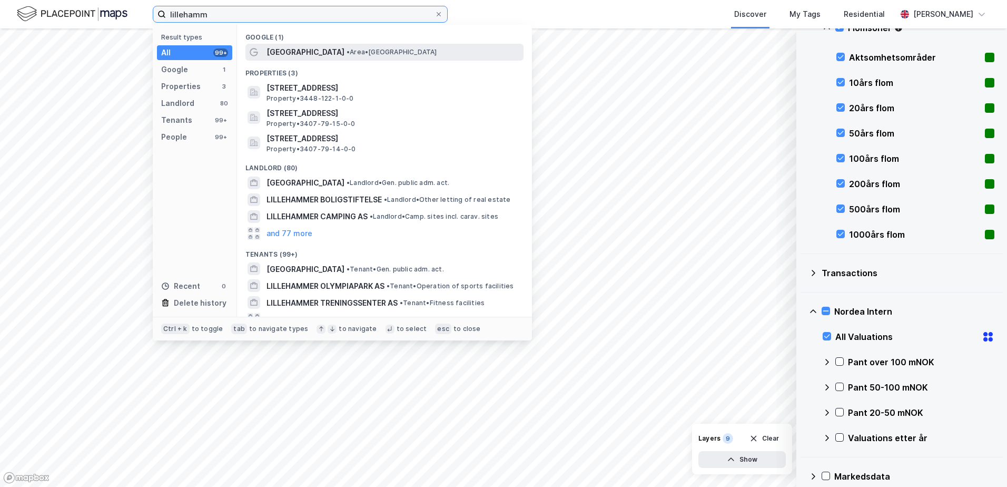
type input "lillehamm"
click at [303, 51] on span "[GEOGRAPHIC_DATA]" at bounding box center [305, 52] width 78 height 13
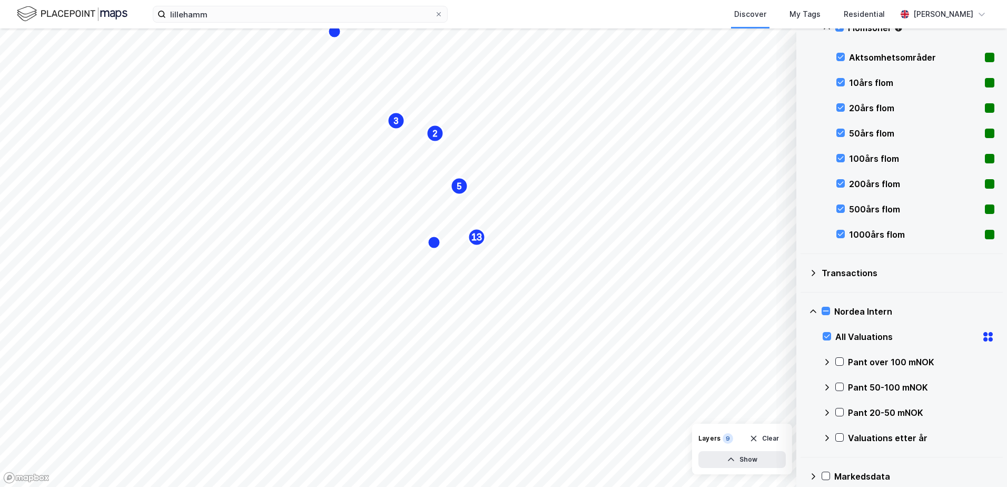
scroll to position [255, 0]
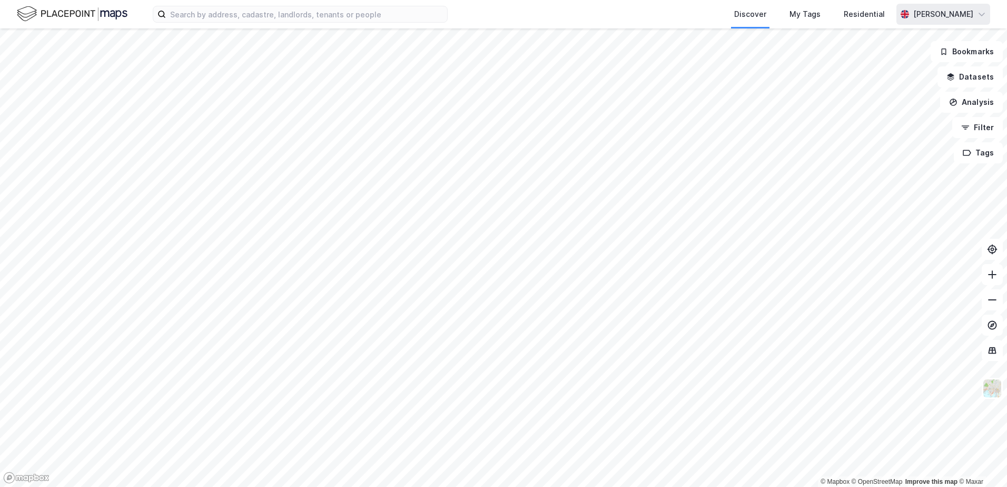
click at [974, 7] on div "[PERSON_NAME]" at bounding box center [943, 14] width 94 height 21
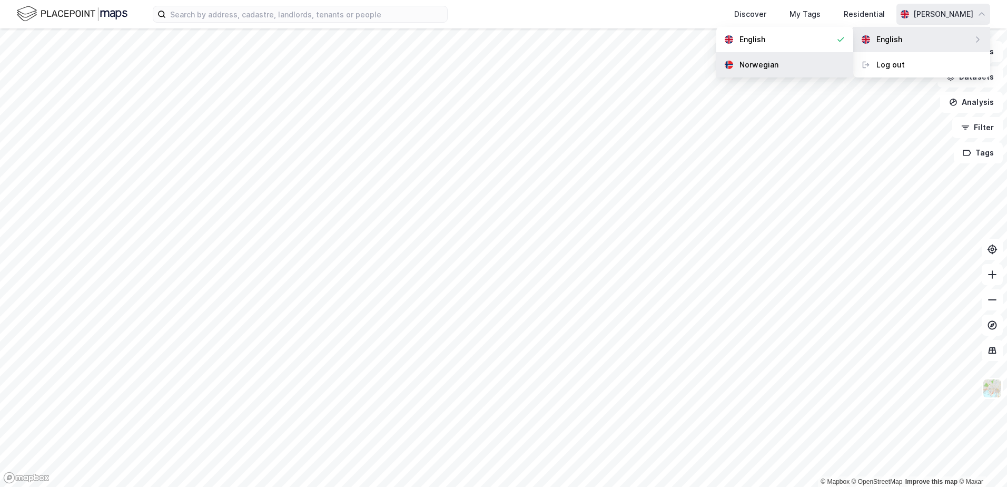
click at [790, 61] on div "Norwegian" at bounding box center [784, 64] width 137 height 25
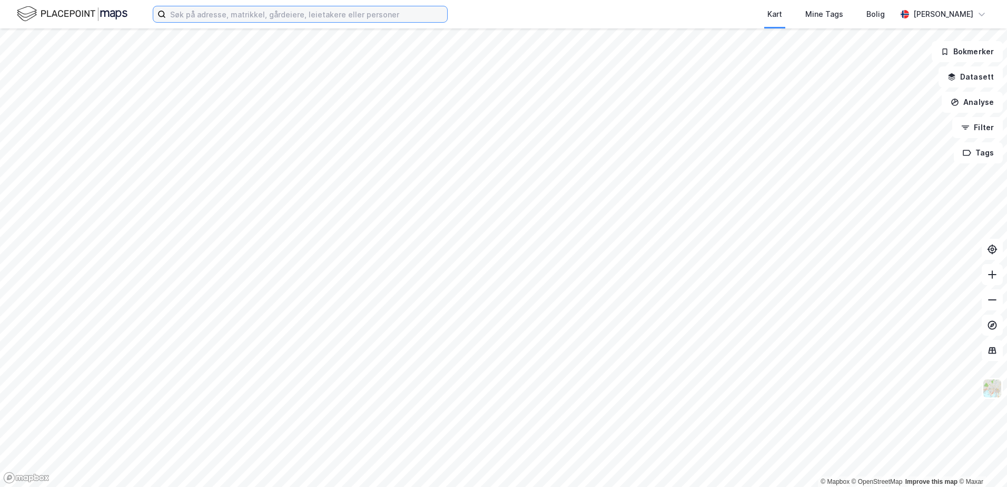
click at [256, 15] on input at bounding box center [306, 14] width 281 height 16
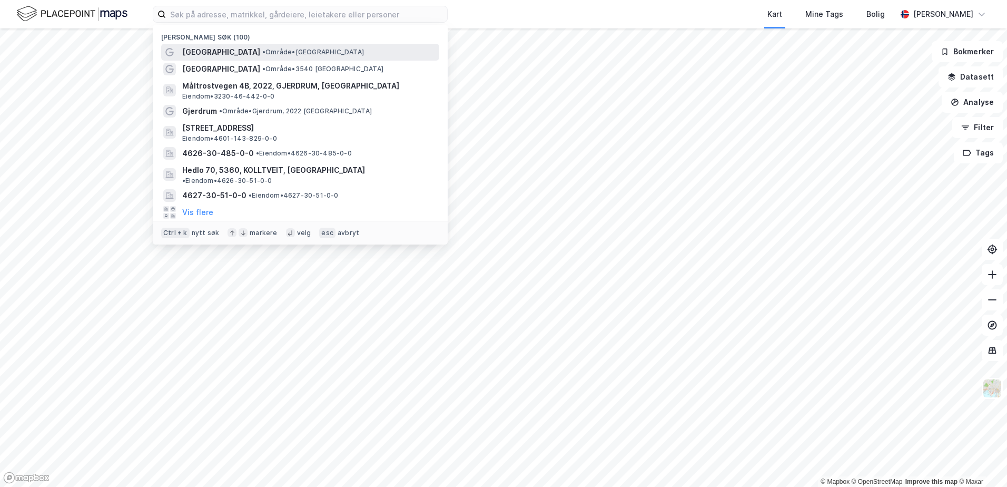
click at [262, 52] on span "• Område • Lillehammer" at bounding box center [313, 52] width 102 height 8
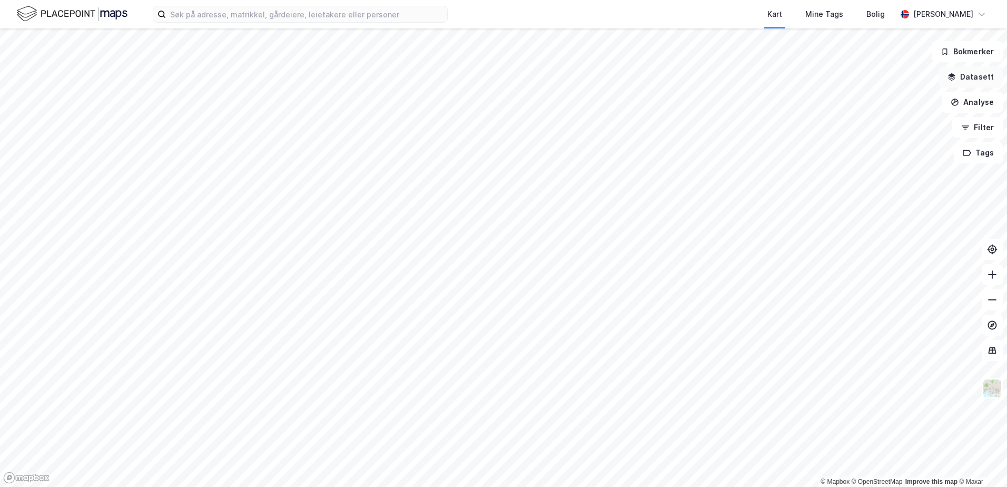
click at [971, 74] on button "Datasett" at bounding box center [970, 76] width 64 height 21
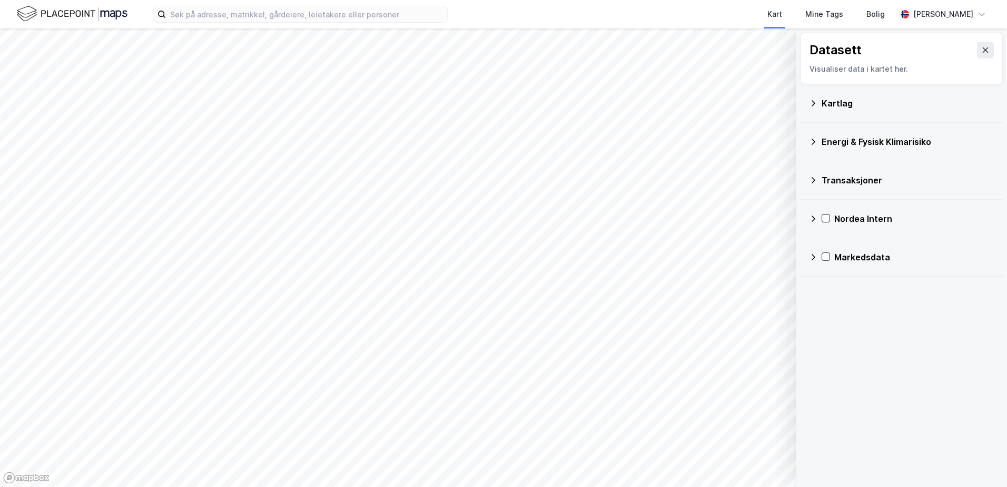
click at [808, 217] on div "Nordea Intern" at bounding box center [901, 219] width 202 height 38
click at [813, 221] on icon at bounding box center [813, 218] width 8 height 8
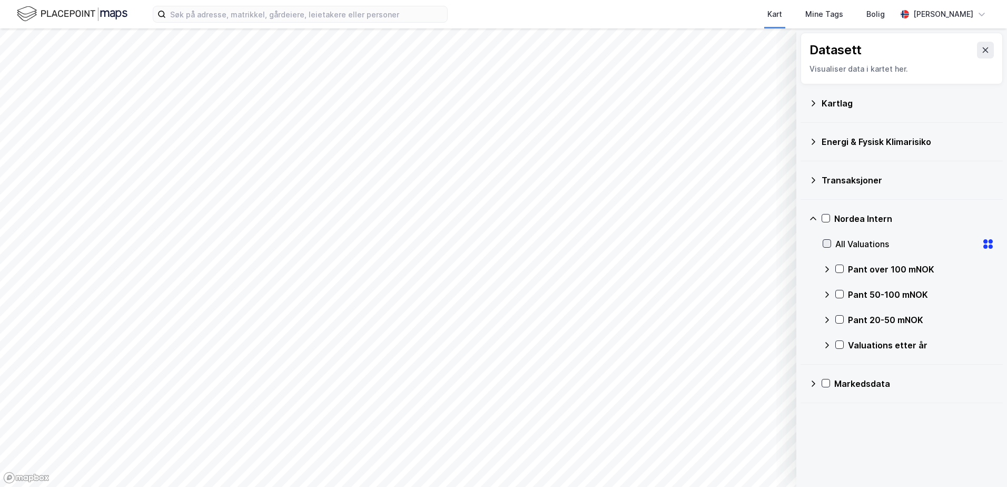
click at [827, 243] on icon at bounding box center [826, 243] width 7 height 7
click at [814, 102] on icon at bounding box center [813, 103] width 8 height 8
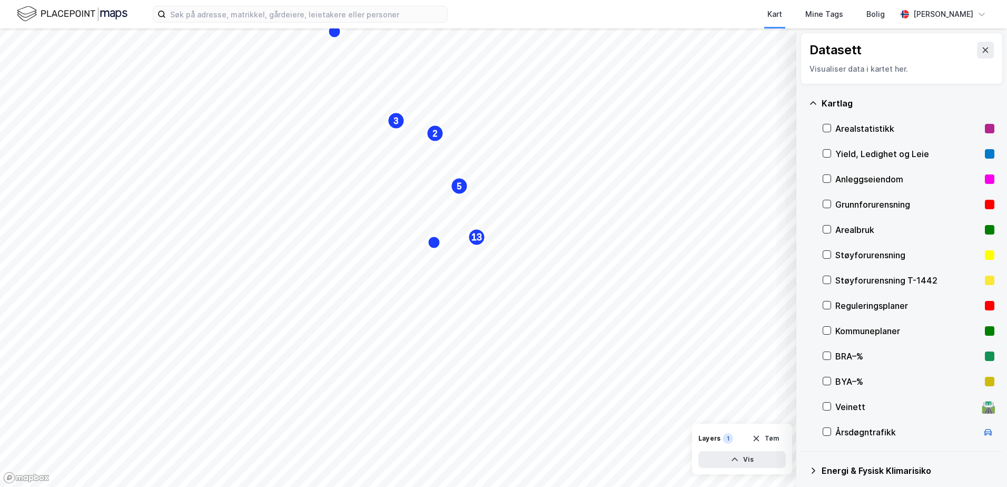
click at [812, 103] on icon at bounding box center [813, 102] width 6 height 3
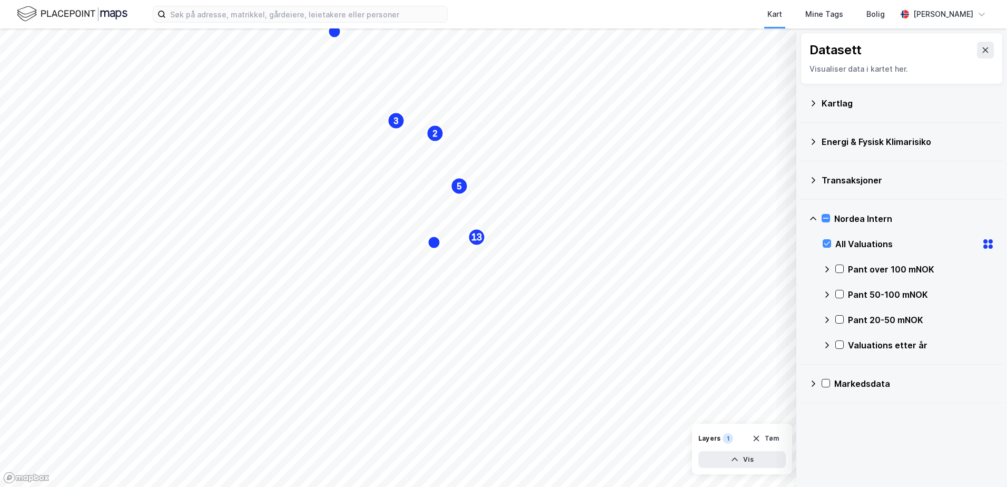
click at [810, 140] on icon at bounding box center [813, 141] width 8 height 8
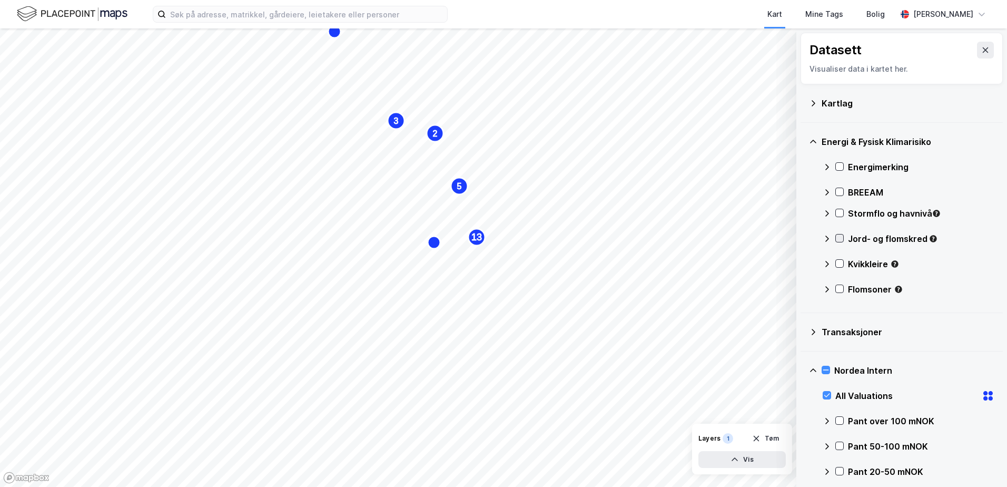
click at [839, 238] on icon at bounding box center [839, 237] width 7 height 7
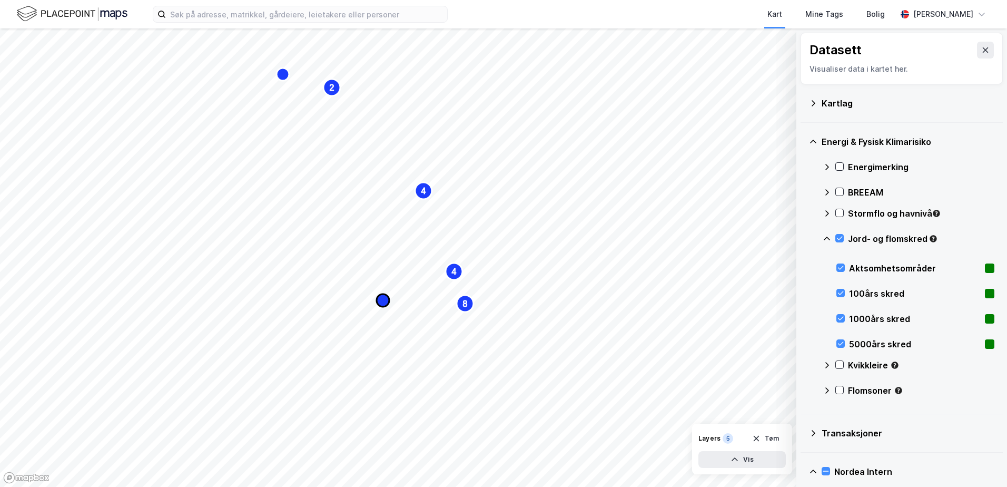
click at [381, 296] on icon "Map marker" at bounding box center [383, 300] width 13 height 13
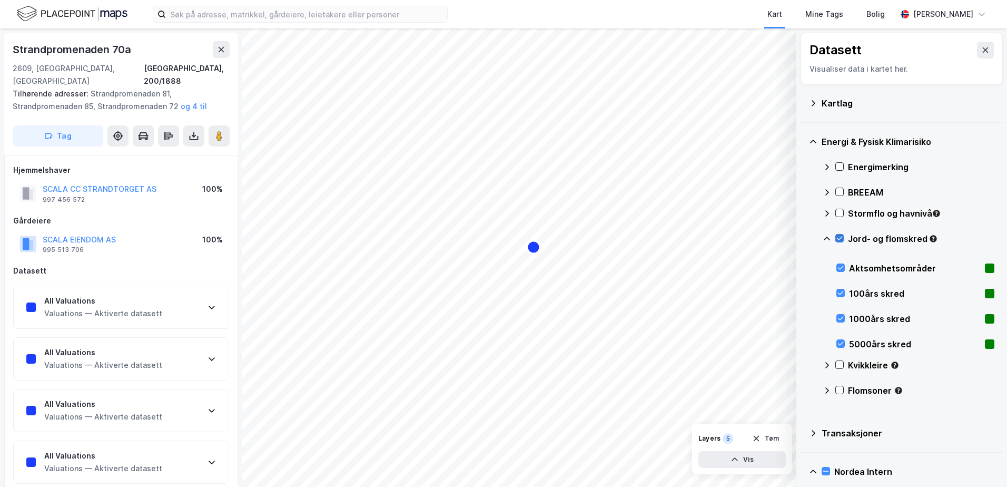
click at [837, 237] on icon at bounding box center [839, 237] width 7 height 7
click at [826, 238] on icon at bounding box center [827, 238] width 6 height 4
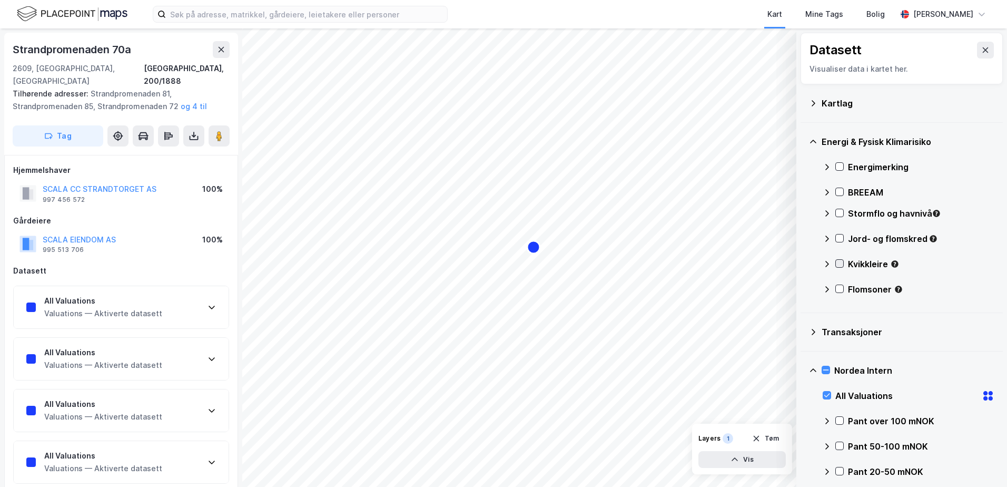
click at [839, 262] on icon at bounding box center [839, 263] width 7 height 7
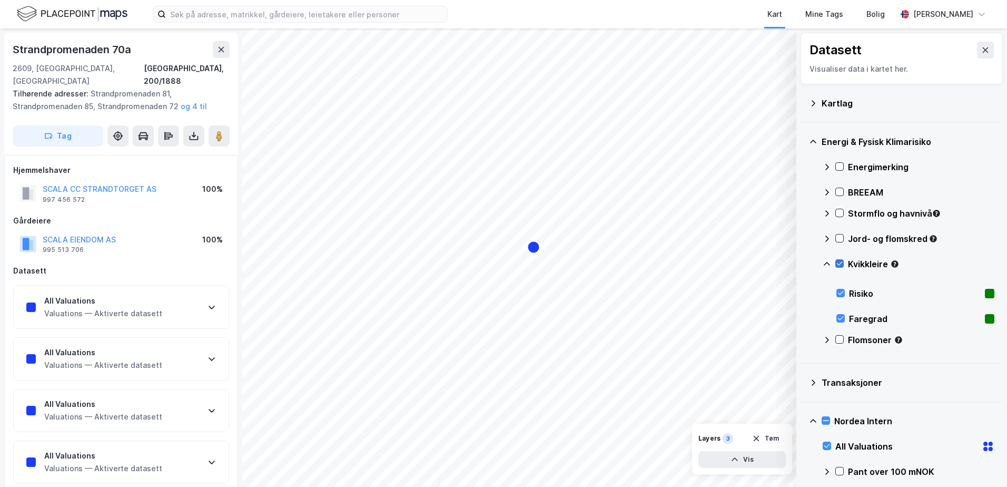
click at [839, 262] on icon at bounding box center [839, 263] width 7 height 7
click at [827, 263] on icon at bounding box center [827, 264] width 8 height 8
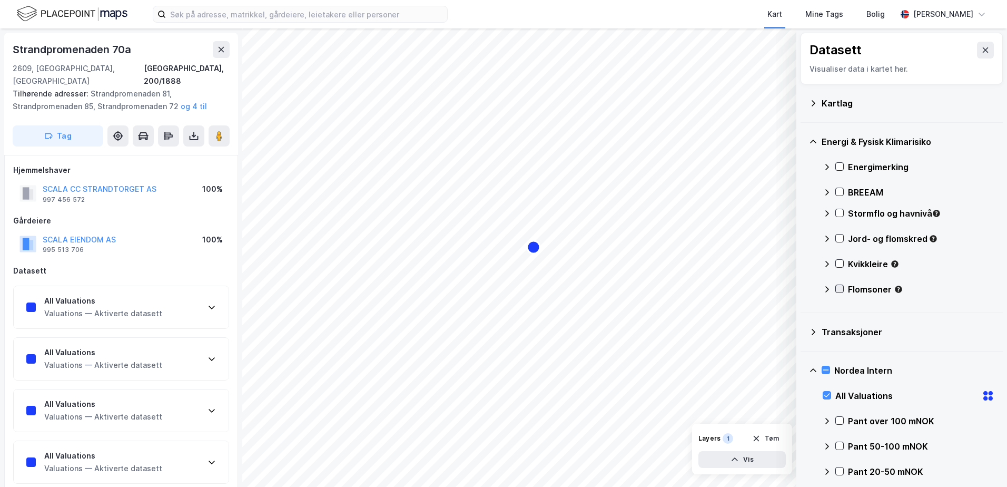
click at [841, 289] on icon at bounding box center [840, 289] width 6 height 4
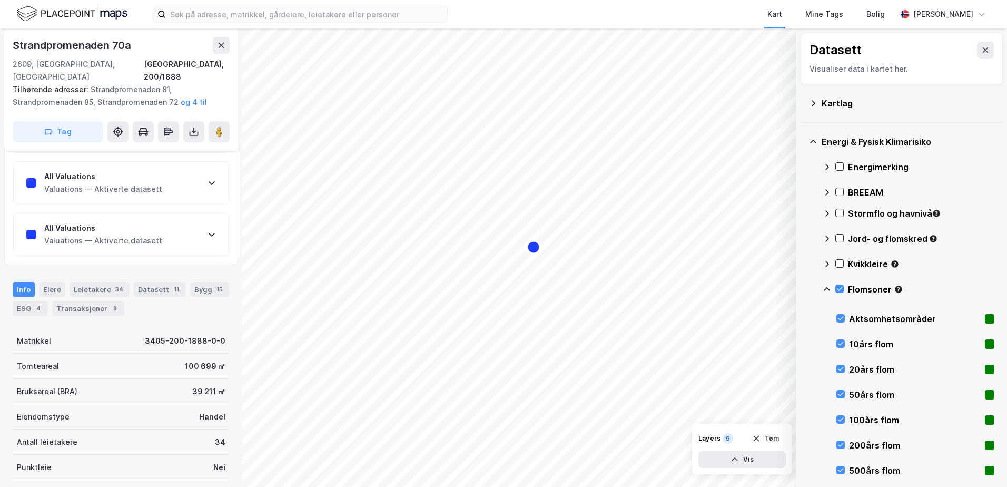
scroll to position [230, 0]
click at [0, 0] on button "og 4 til" at bounding box center [0, 0] width 0 height 0
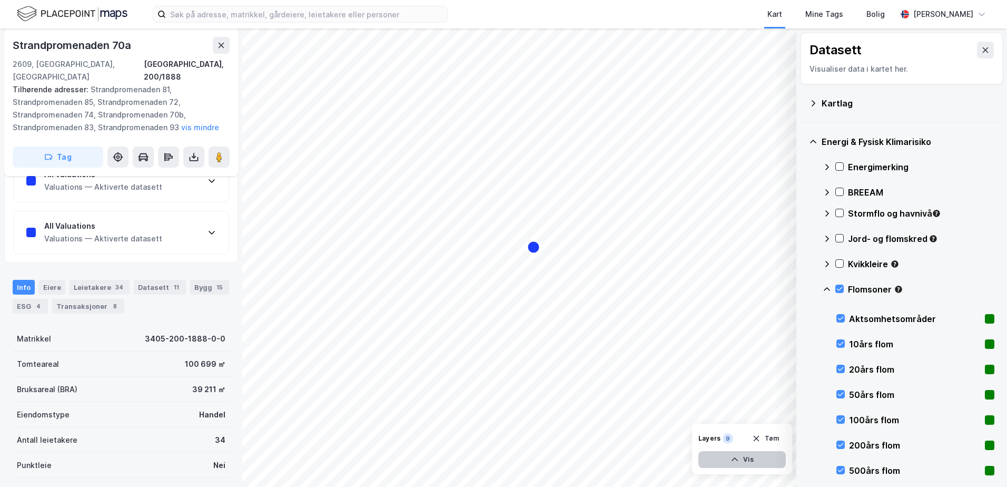
click at [758, 457] on button "Vis" at bounding box center [741, 459] width 87 height 17
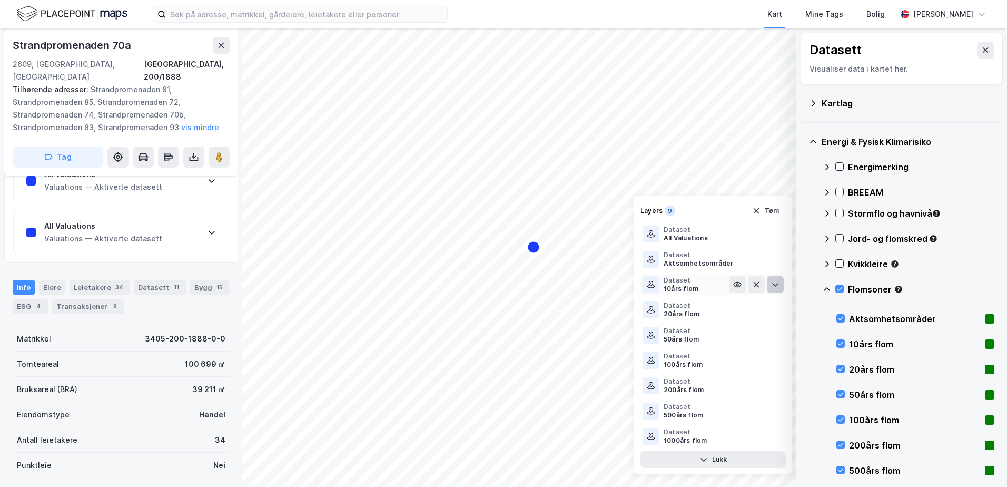
click at [775, 285] on icon at bounding box center [775, 285] width 6 height 4
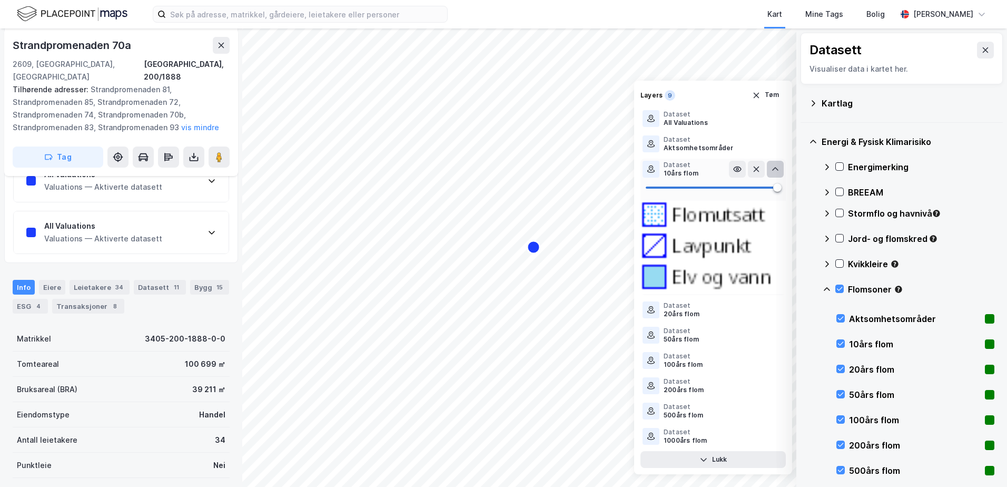
click at [772, 170] on icon at bounding box center [775, 169] width 8 height 8
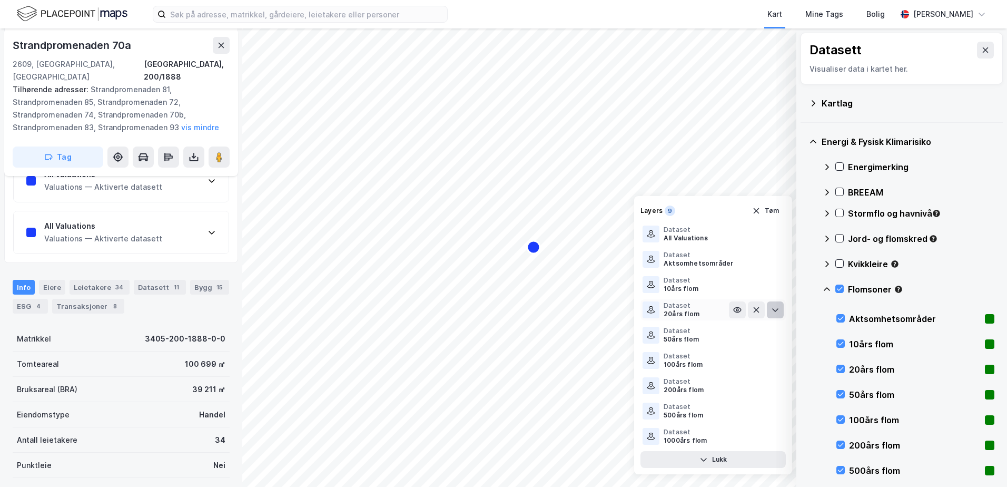
click at [774, 309] on icon at bounding box center [775, 310] width 6 height 4
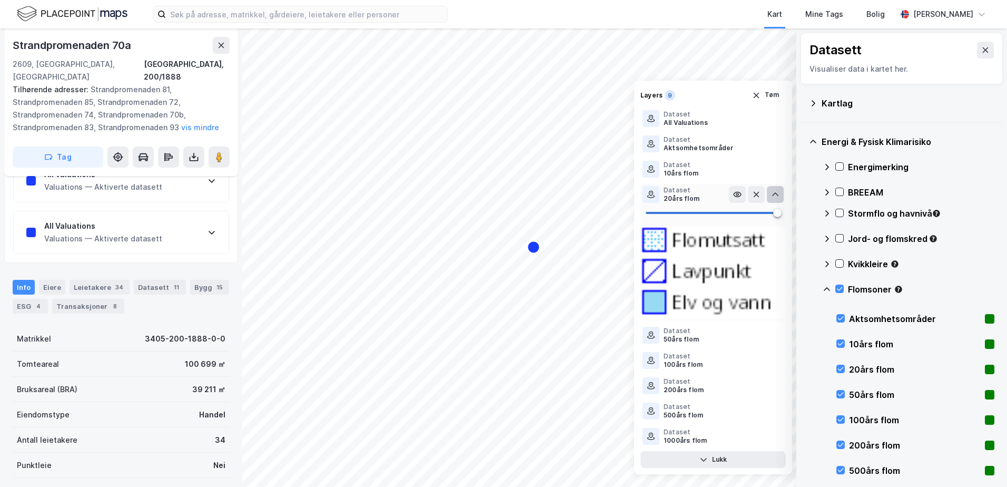
click at [773, 191] on icon at bounding box center [775, 194] width 8 height 8
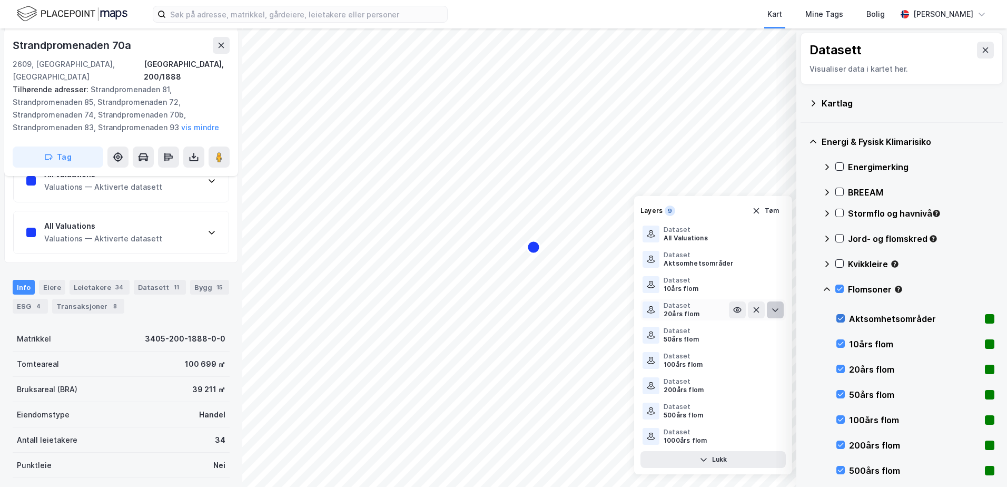
click at [838, 316] on icon at bounding box center [840, 317] width 7 height 7
click at [839, 290] on icon at bounding box center [839, 288] width 7 height 7
click at [840, 288] on icon at bounding box center [839, 288] width 7 height 7
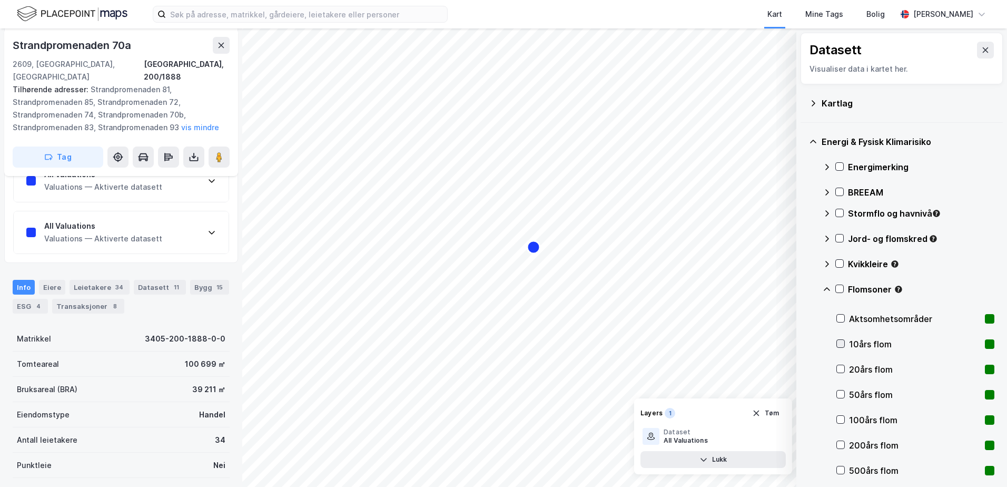
click at [842, 341] on icon at bounding box center [840, 343] width 7 height 7
click at [840, 370] on icon at bounding box center [840, 368] width 7 height 7
click at [841, 369] on icon at bounding box center [841, 369] width 6 height 4
click at [778, 433] on icon at bounding box center [775, 436] width 8 height 8
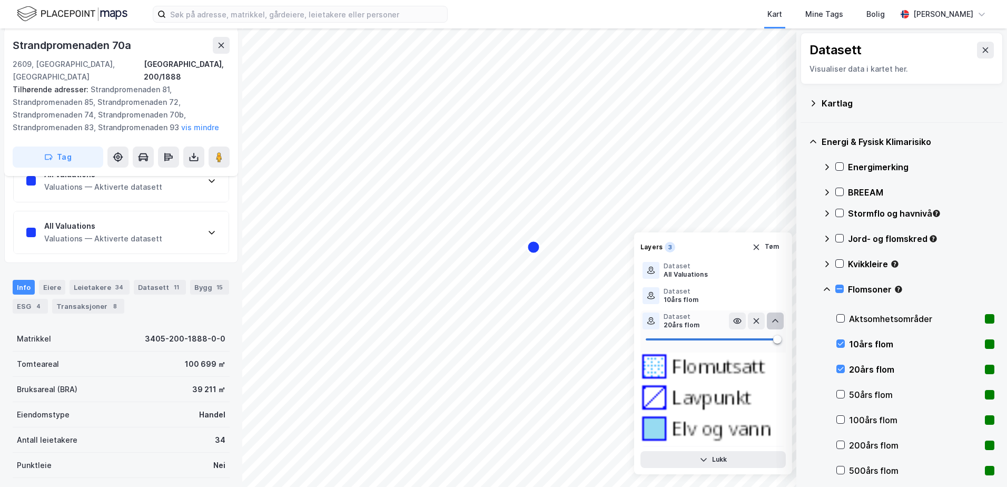
click at [777, 320] on icon at bounding box center [775, 320] width 8 height 8
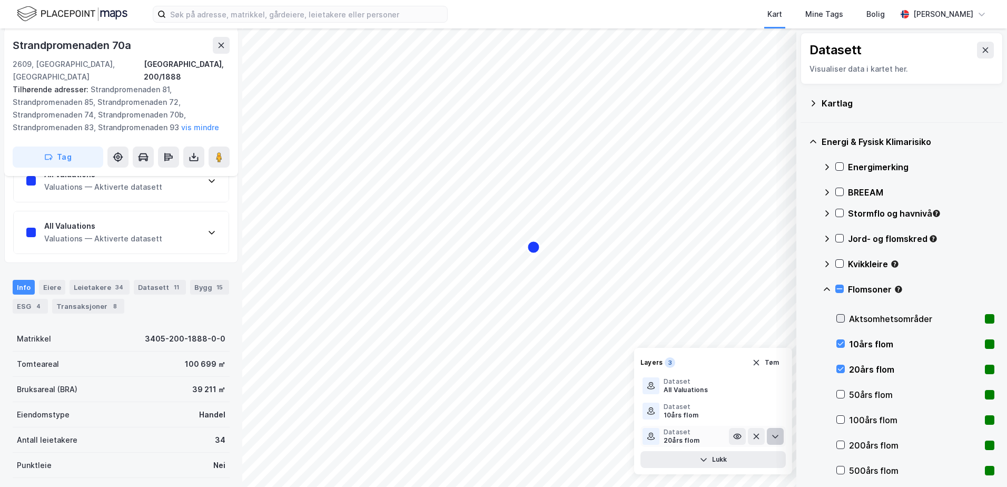
click at [840, 316] on icon at bounding box center [840, 317] width 7 height 7
click at [840, 287] on icon at bounding box center [839, 288] width 7 height 7
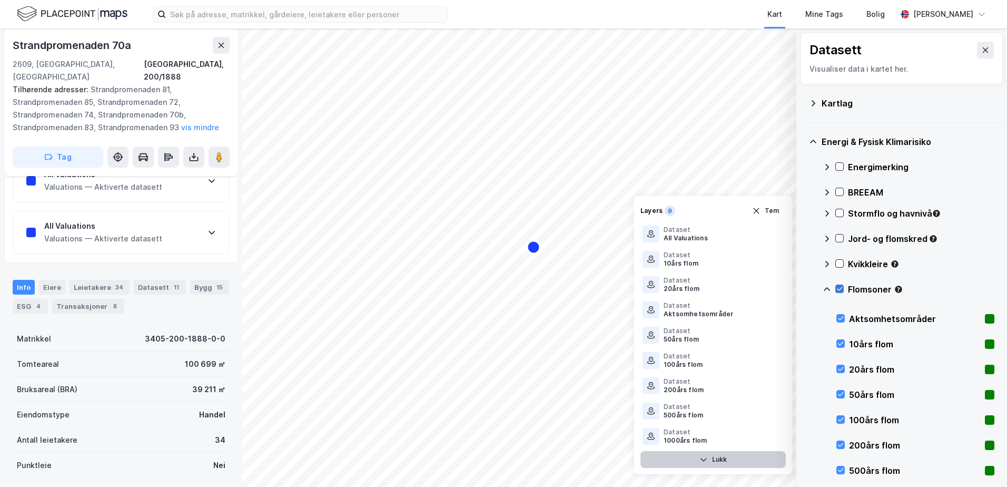
click at [727, 460] on button "Lukk" at bounding box center [712, 459] width 145 height 17
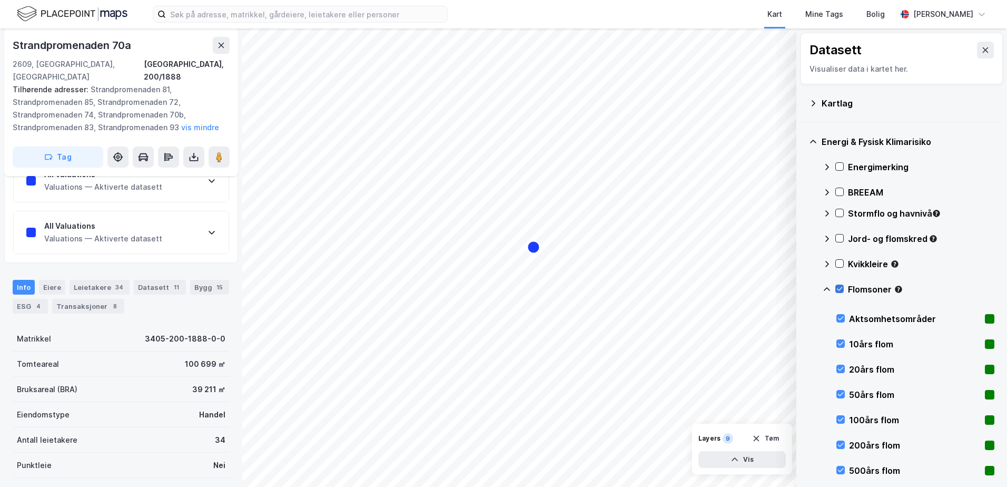
click at [838, 288] on icon at bounding box center [839, 288] width 7 height 7
click at [812, 102] on icon at bounding box center [813, 103] width 8 height 8
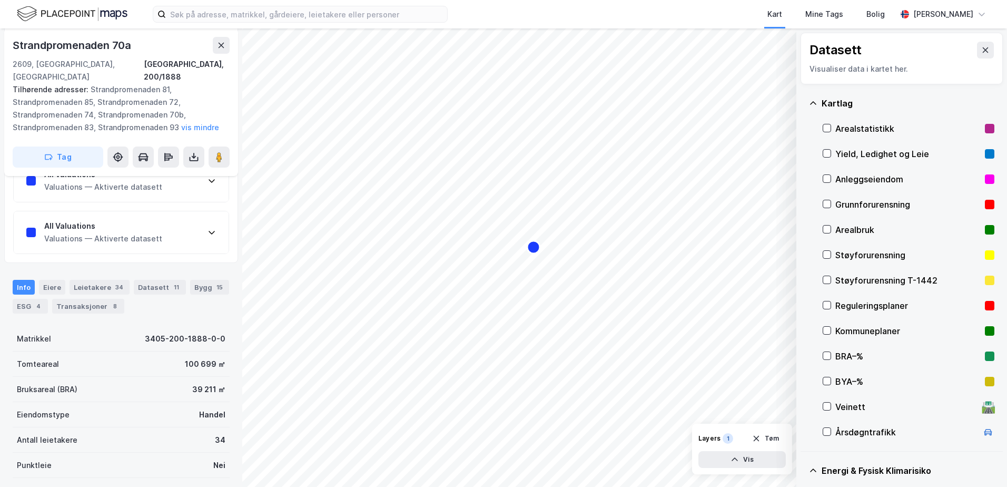
click at [831, 200] on div "Grunnforurensning" at bounding box center [909, 204] width 172 height 25
click at [768, 456] on button "Vis" at bounding box center [741, 459] width 87 height 17
click at [775, 431] on button at bounding box center [775, 436] width 17 height 17
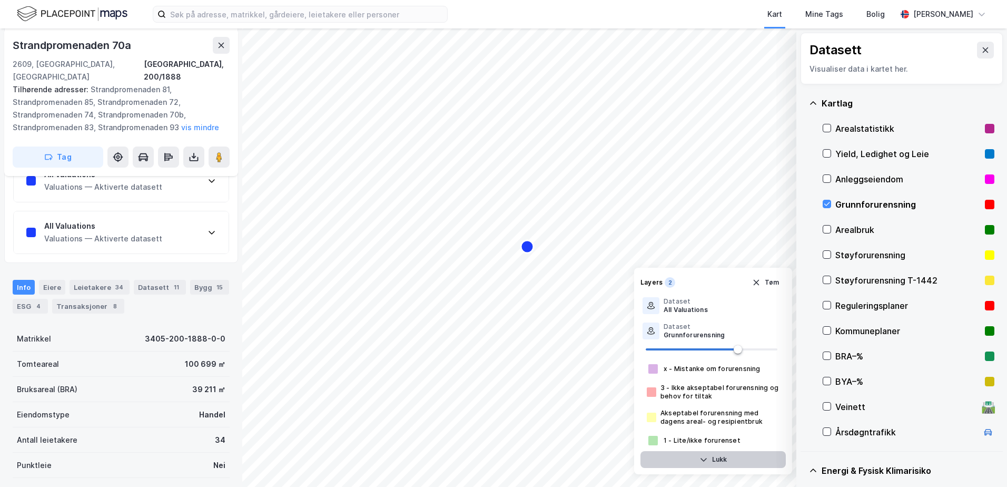
click at [745, 460] on button "Lukk" at bounding box center [712, 459] width 145 height 17
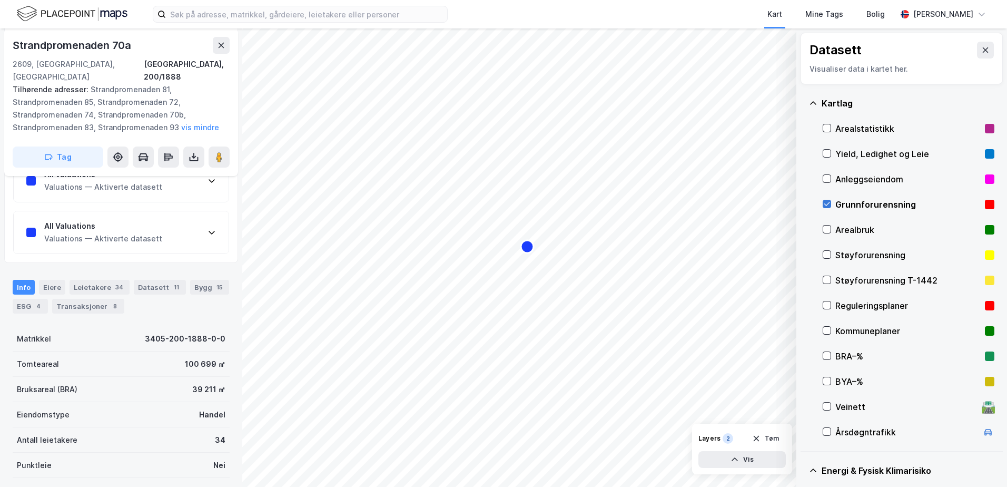
click at [826, 204] on icon at bounding box center [826, 203] width 7 height 7
click at [811, 103] on icon at bounding box center [813, 102] width 6 height 3
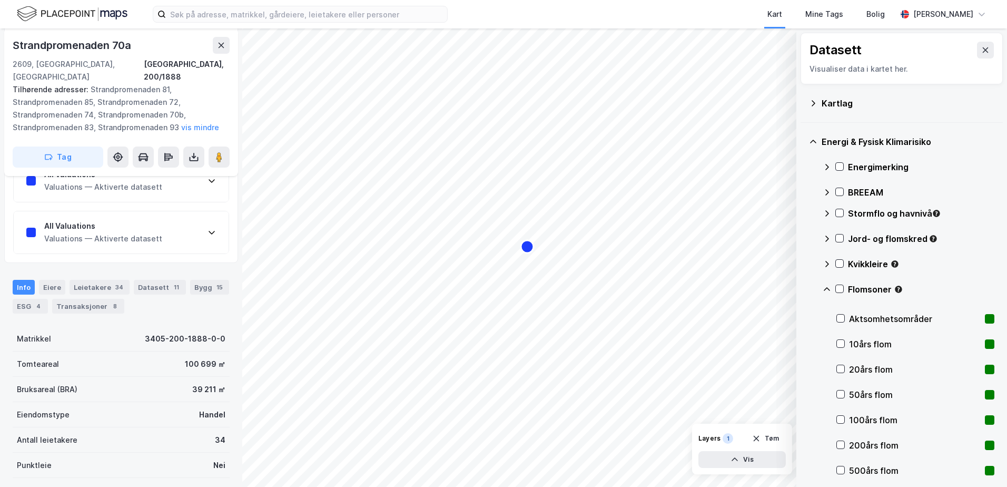
click at [814, 103] on icon at bounding box center [813, 103] width 8 height 8
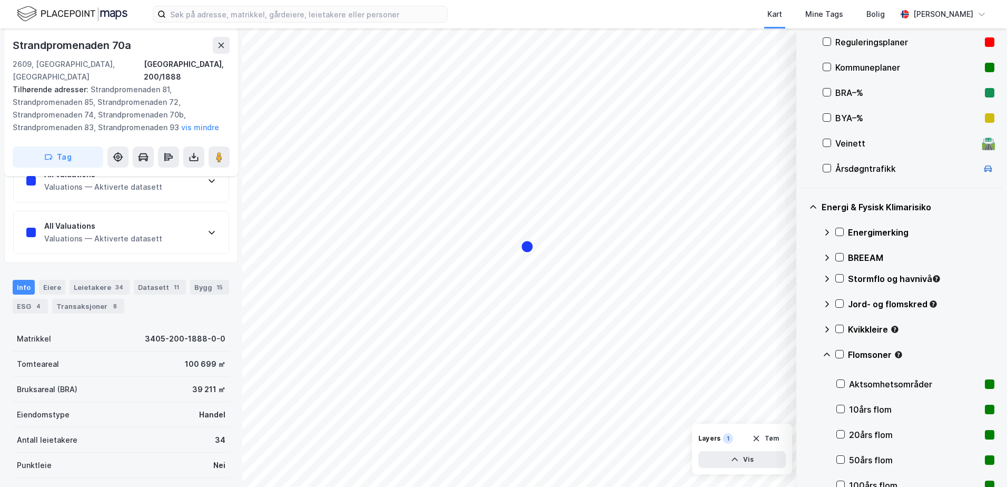
scroll to position [0, 0]
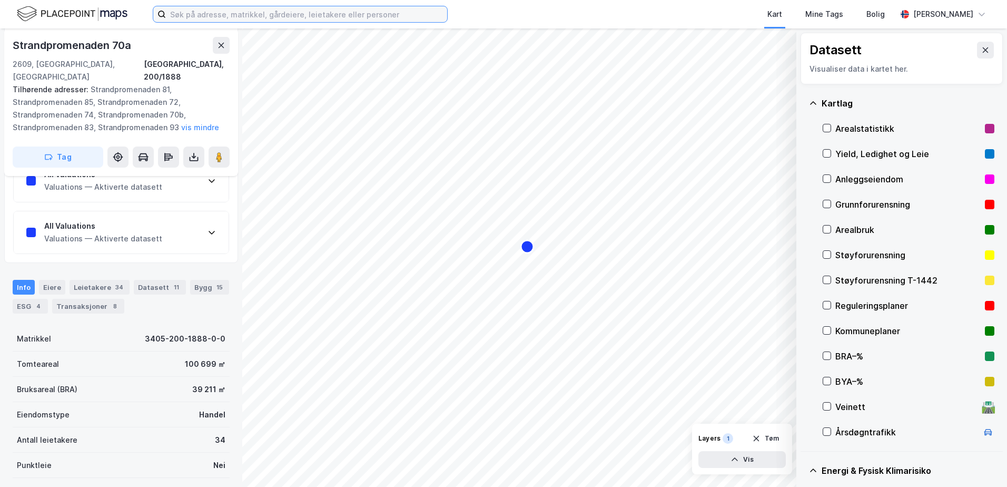
click at [225, 14] on input at bounding box center [306, 14] width 281 height 16
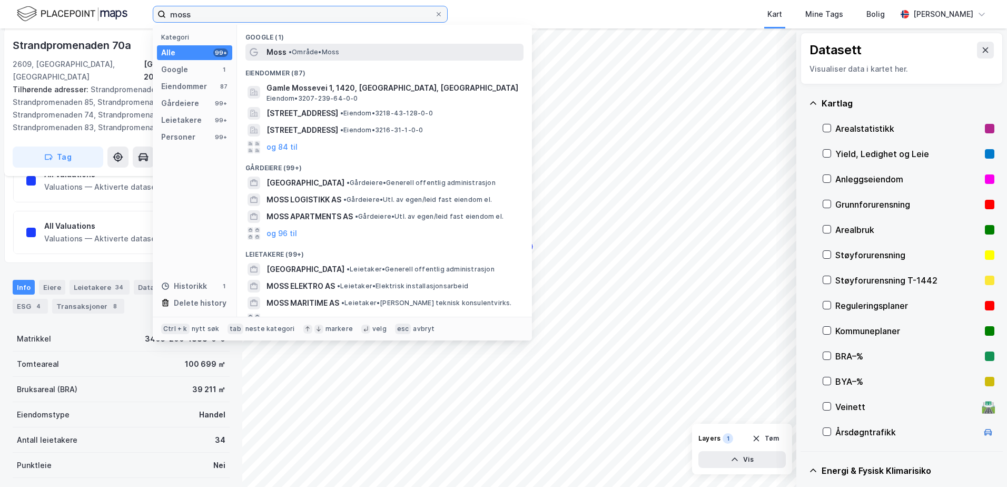
type input "moss"
click at [301, 51] on span "• Område • Moss" at bounding box center [314, 52] width 51 height 8
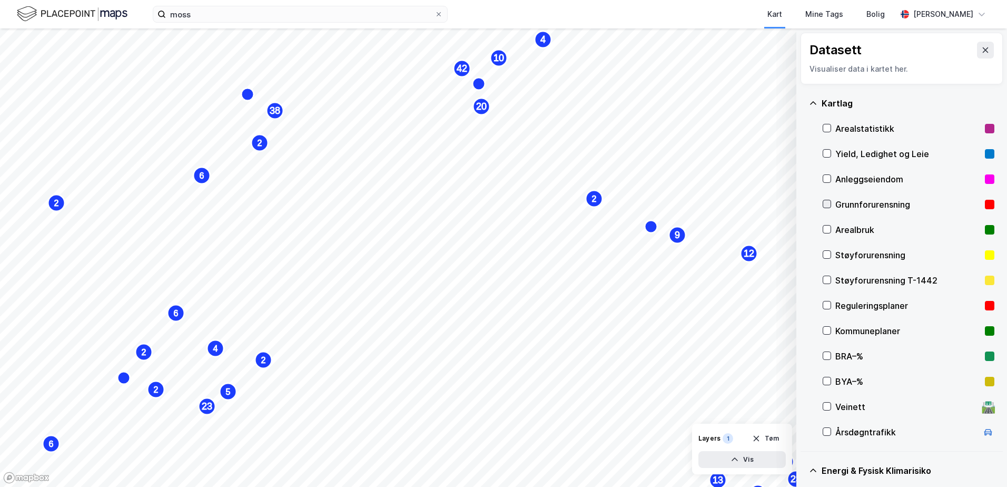
click at [828, 204] on icon at bounding box center [827, 204] width 6 height 4
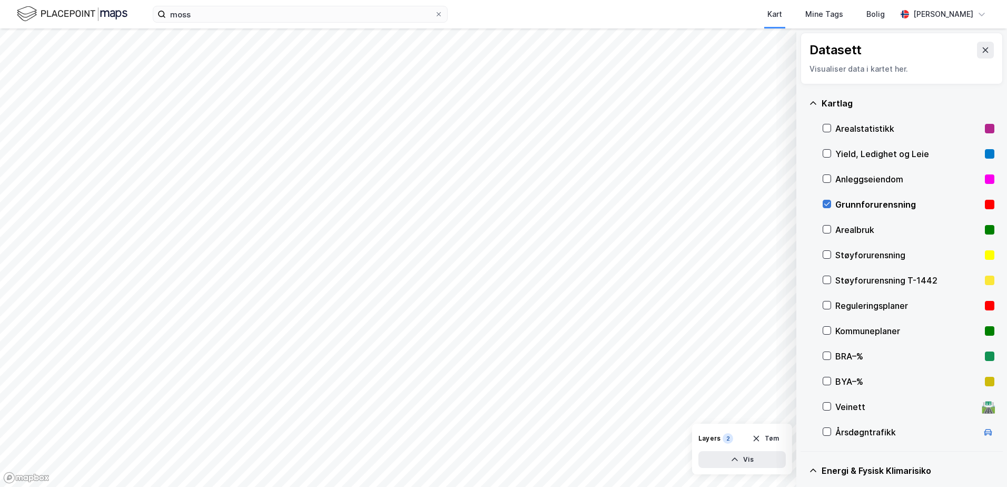
click at [828, 201] on icon at bounding box center [826, 203] width 7 height 7
click at [439, 12] on icon at bounding box center [439, 14] width 6 height 6
click at [434, 12] on input "moss" at bounding box center [300, 14] width 269 height 16
click at [616, 13] on div "Kart Mine Tags Bolig" at bounding box center [697, 14] width 398 height 28
